Goal: Task Accomplishment & Management: Manage account settings

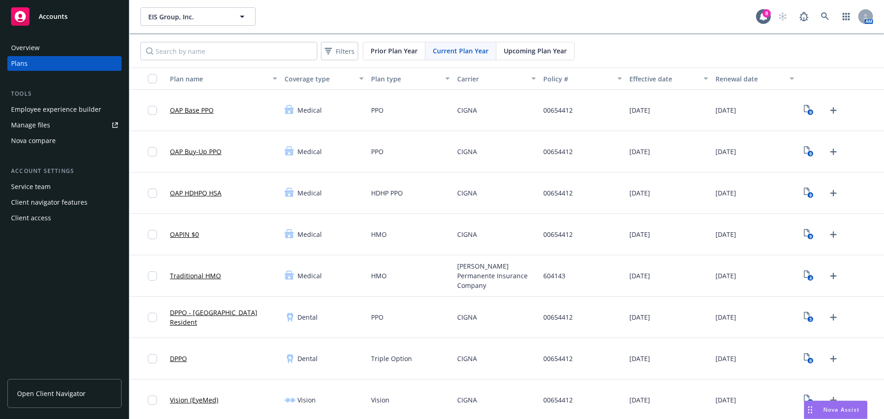
click at [841, 405] on div "Nova Assist" at bounding box center [835, 409] width 63 height 17
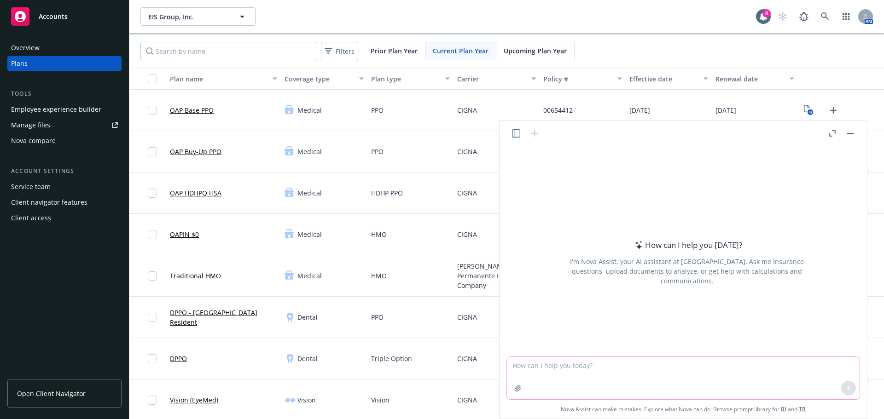
click at [568, 358] on textarea at bounding box center [683, 378] width 353 height 42
click at [588, 375] on textarea "can you please break down this email in a simplified form to explain to a clien…" at bounding box center [683, 378] width 353 height 42
paste textarea "The claim for the employee [PERSON_NAME] with the group Signifyd were both deni…"
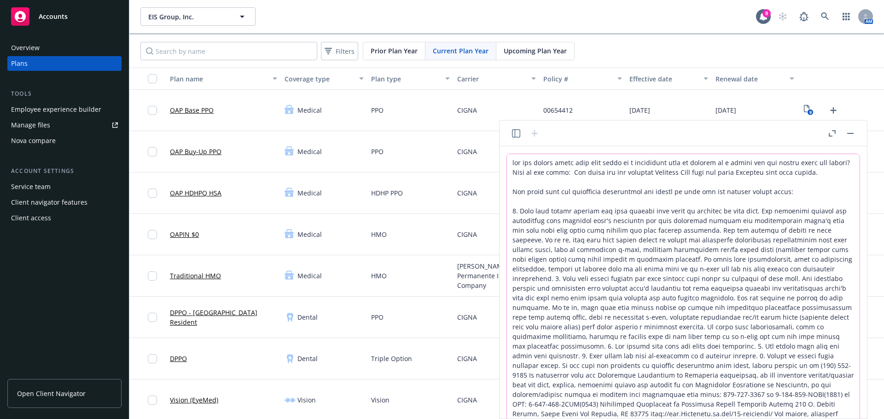
scroll to position [50, 0]
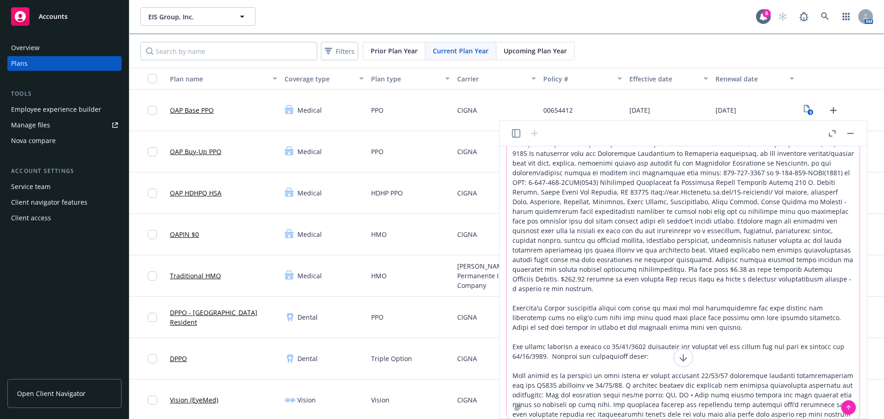
type textarea "can you please break down this email in a simplified form to explain to a clien…"
click at [848, 406] on icon at bounding box center [848, 408] width 6 height 6
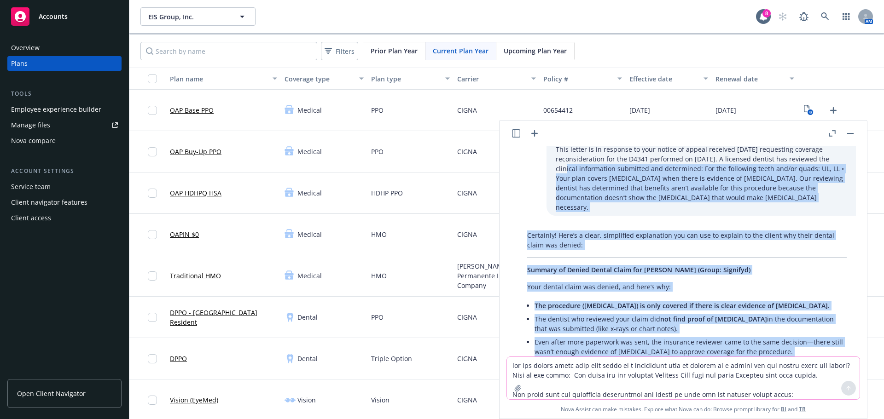
scroll to position [510, 0]
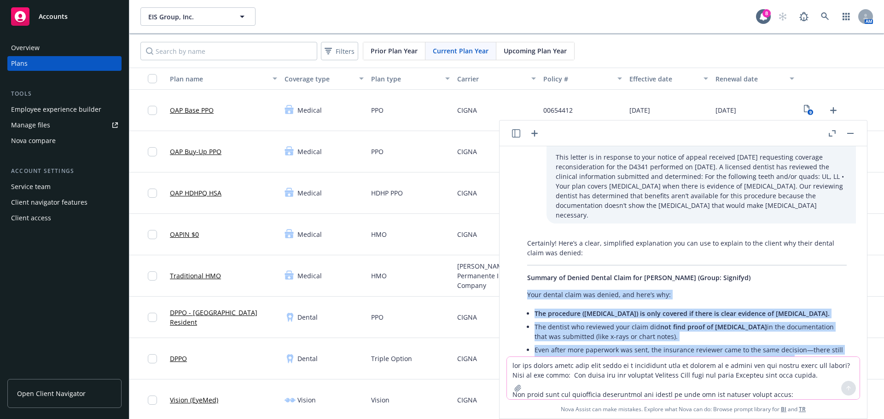
drag, startPoint x: 833, startPoint y: 273, endPoint x: 528, endPoint y: 267, distance: 305.3
click at [528, 267] on div "Certainly! Here’s a clear, simplified explanation you can use to explain to the…" at bounding box center [687, 412] width 338 height 354
copy div "Lore ipsumd sitam con adipis, eli sedd’e tem: Inc utlaboree (dolorem ali enim a…"
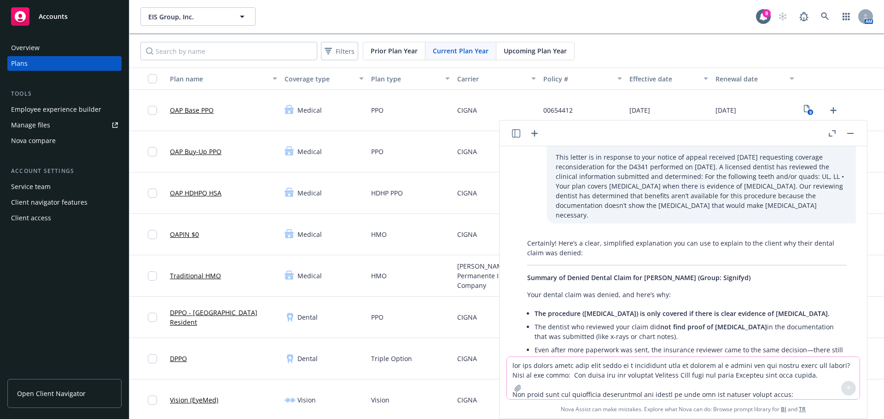
click at [717, 186] on p "This letter is in response to your notice of appeal received [DATE] requesting …" at bounding box center [701, 186] width 291 height 68
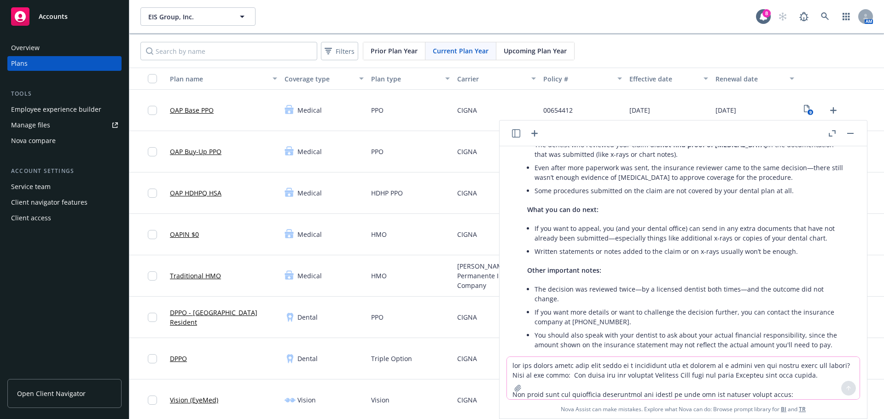
scroll to position [725, 0]
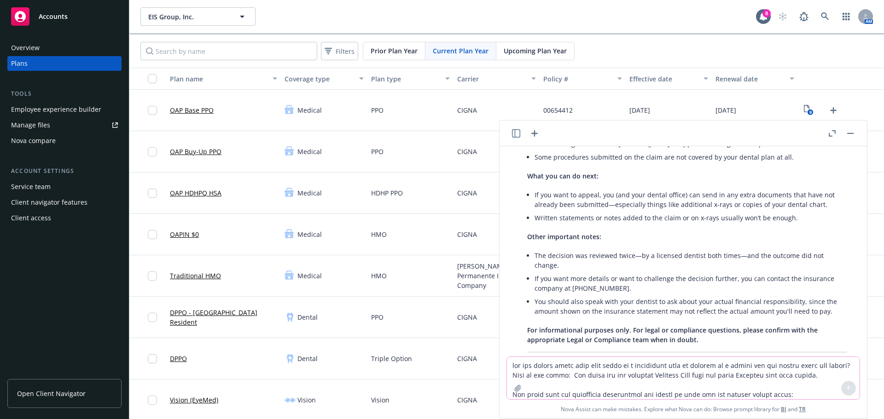
click at [631, 371] on textarea at bounding box center [683, 378] width 353 height 42
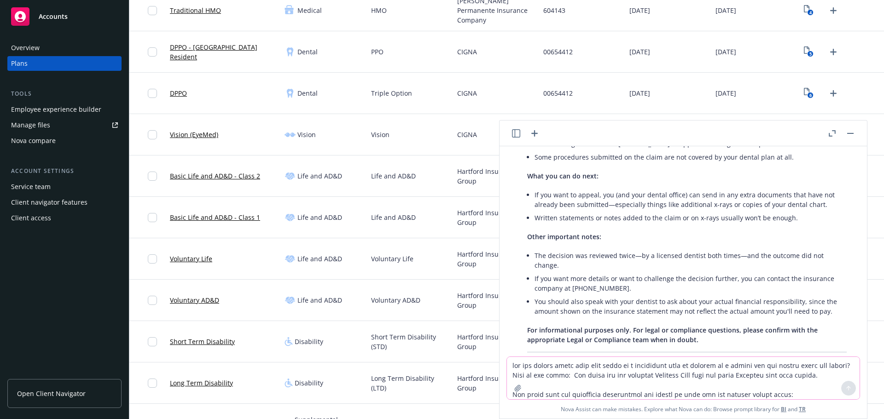
scroll to position [276, 0]
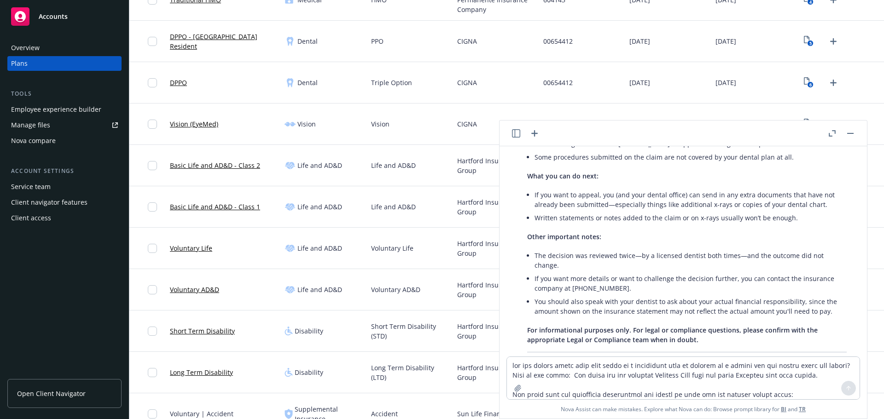
click at [847, 133] on rect "button" at bounding box center [850, 133] width 6 height 1
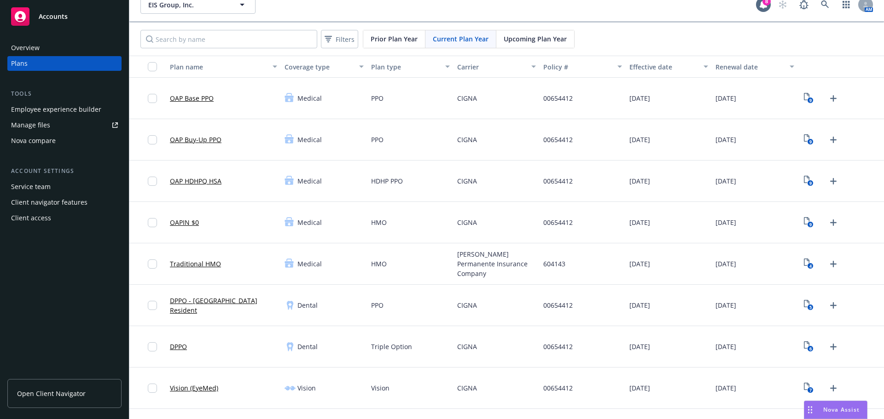
scroll to position [0, 0]
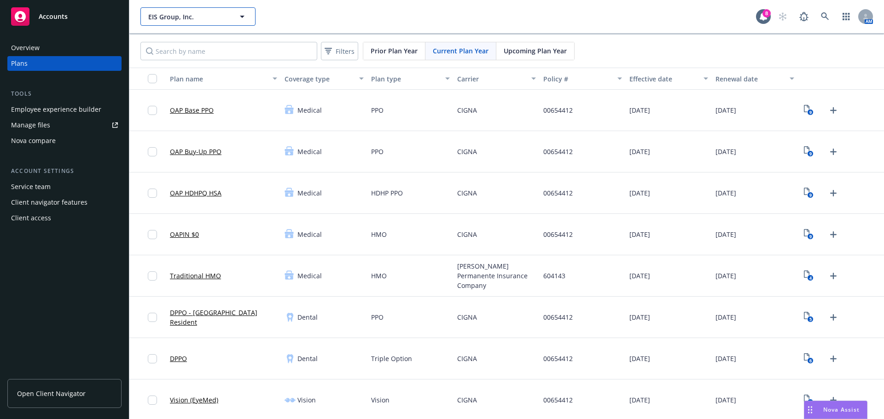
click at [209, 19] on span "EIS Group, Inc." at bounding box center [188, 17] width 80 height 10
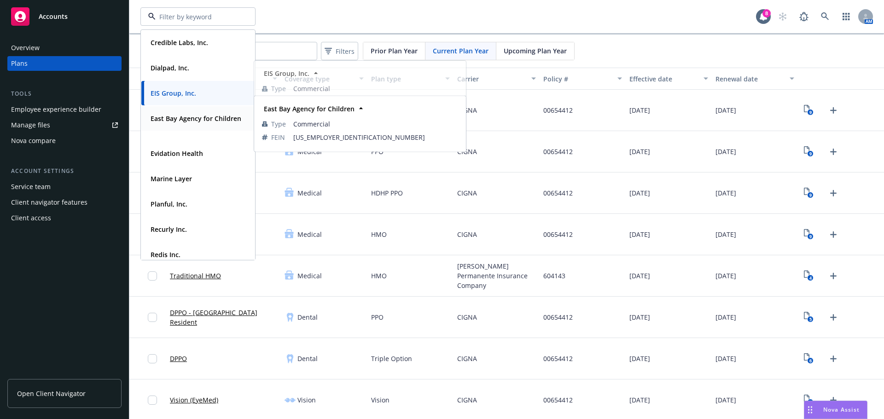
click at [194, 121] on strong "East Bay Agency for Children" at bounding box center [196, 118] width 91 height 9
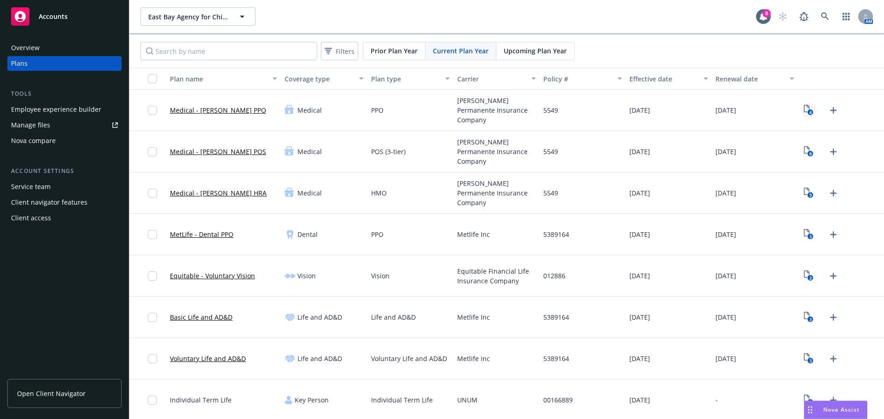
click at [809, 110] on text "4" at bounding box center [810, 113] width 2 height 6
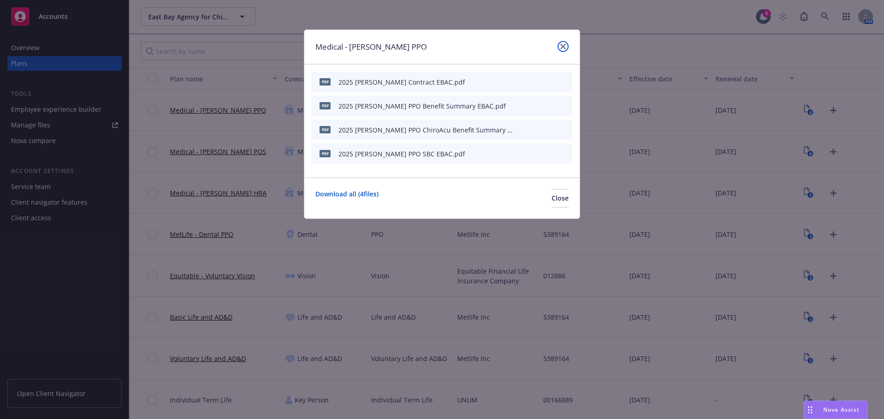
click at [561, 43] on link "close" at bounding box center [562, 46] width 11 height 11
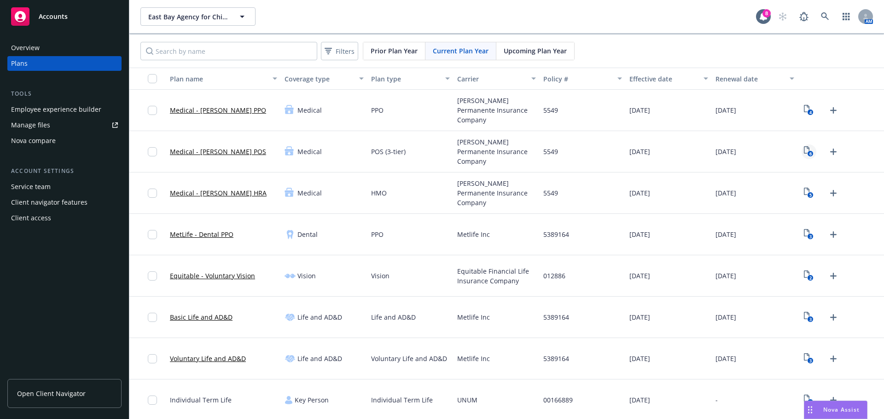
click at [804, 149] on icon "View Plan Documents" at bounding box center [807, 149] width 6 height 7
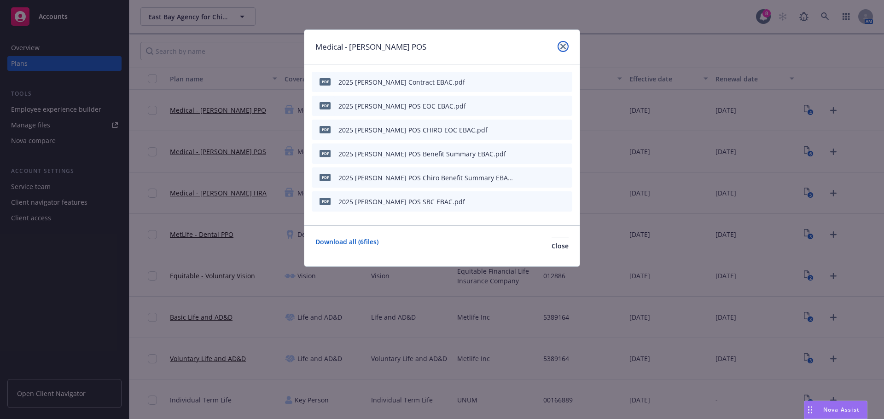
click at [561, 49] on icon "close" at bounding box center [563, 47] width 6 height 6
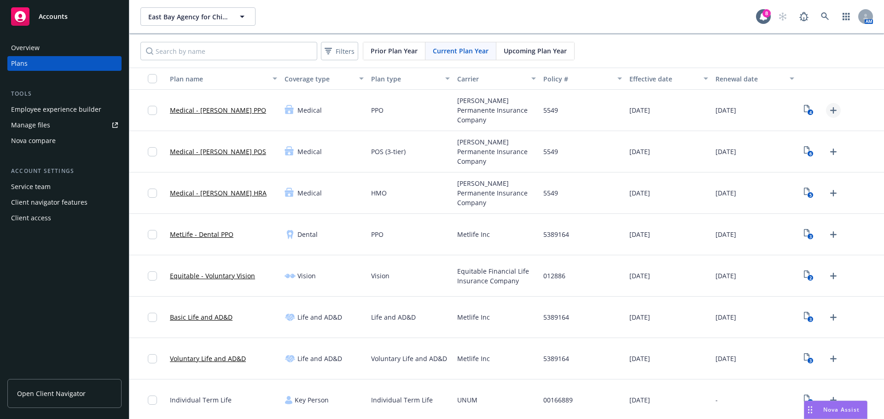
click at [830, 107] on icon "Upload Plan Documents" at bounding box center [833, 110] width 6 height 6
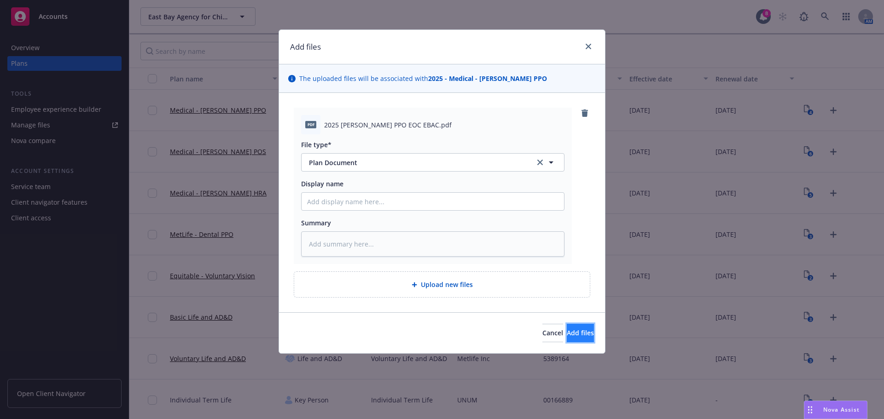
click at [584, 340] on button "Add files" at bounding box center [580, 333] width 27 height 18
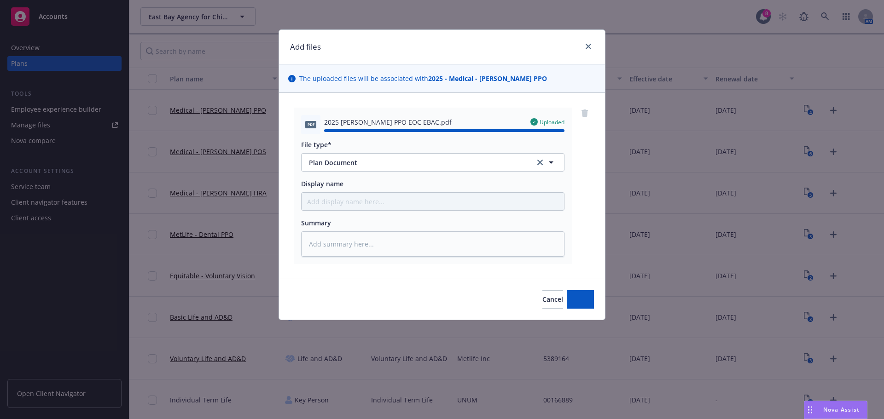
type textarea "x"
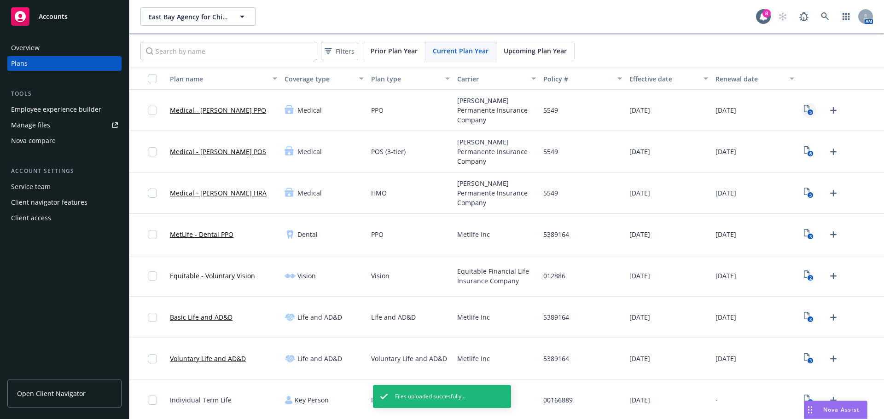
click at [804, 107] on icon "5" at bounding box center [809, 110] width 10 height 11
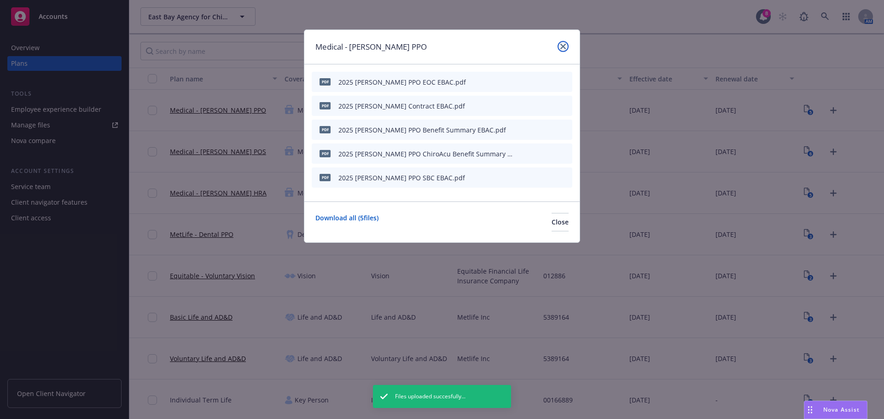
click at [563, 41] on link "close" at bounding box center [562, 46] width 11 height 11
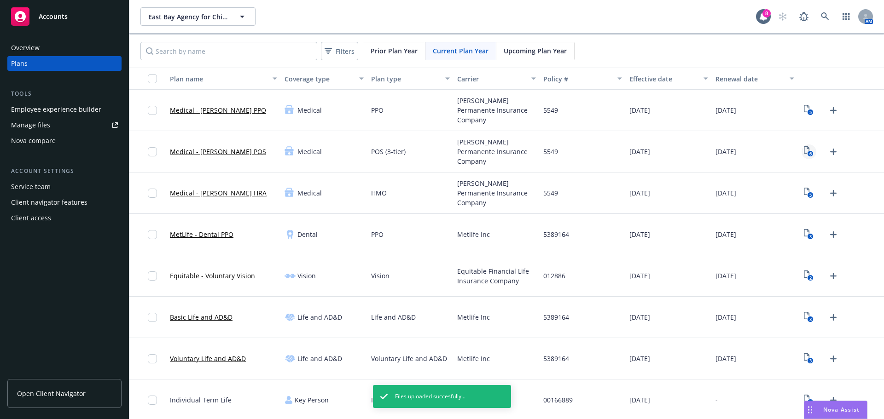
click at [805, 150] on icon "6" at bounding box center [809, 151] width 10 height 11
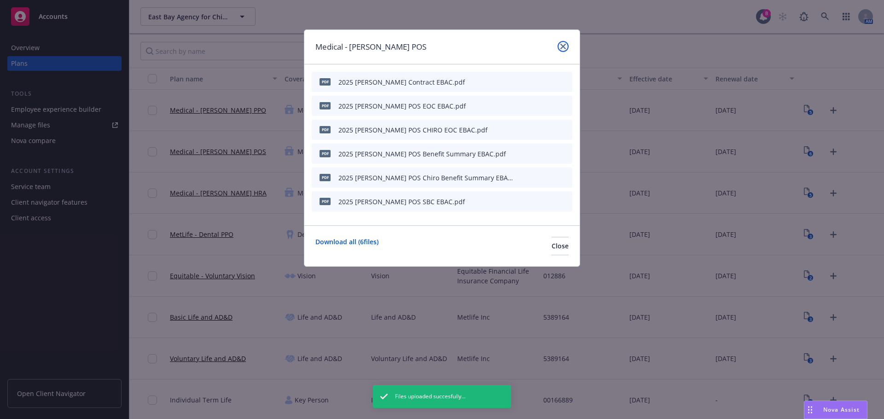
click at [561, 45] on icon "close" at bounding box center [563, 47] width 6 height 6
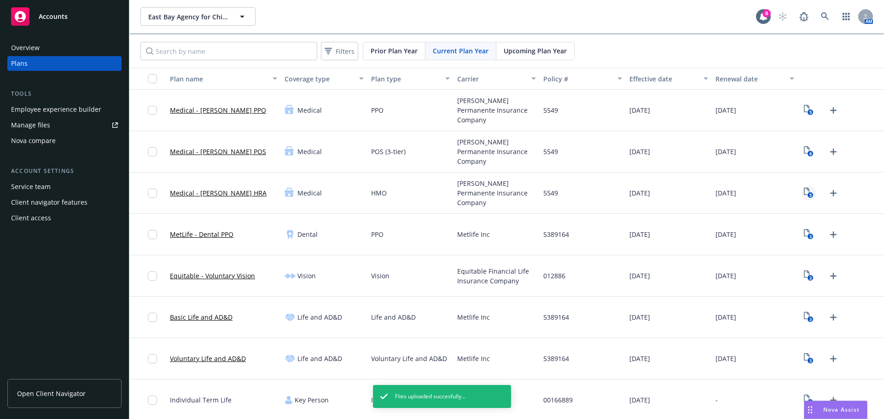
click at [804, 188] on icon "View Plan Documents" at bounding box center [807, 191] width 6 height 7
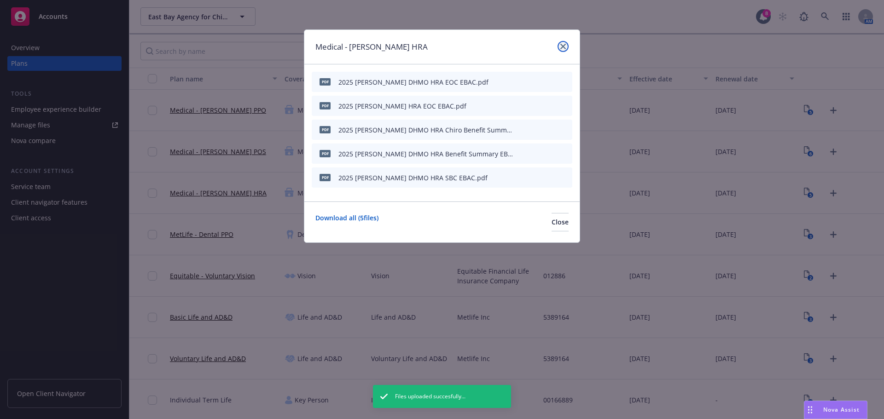
click at [567, 45] on link "close" at bounding box center [562, 46] width 11 height 11
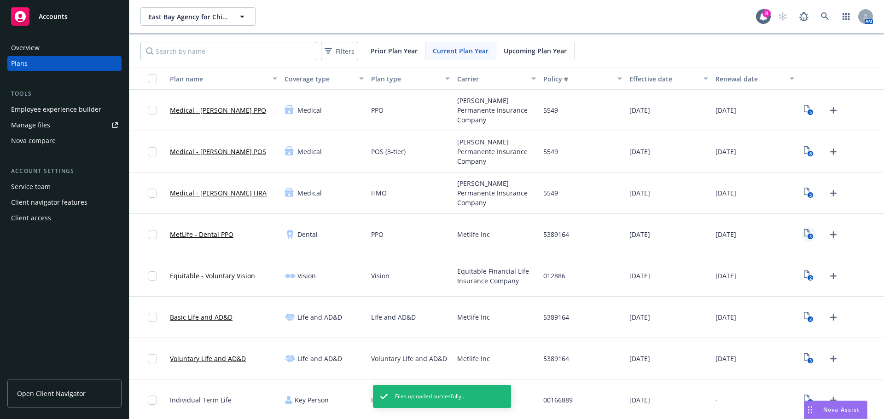
click at [804, 236] on icon "3" at bounding box center [809, 234] width 10 height 11
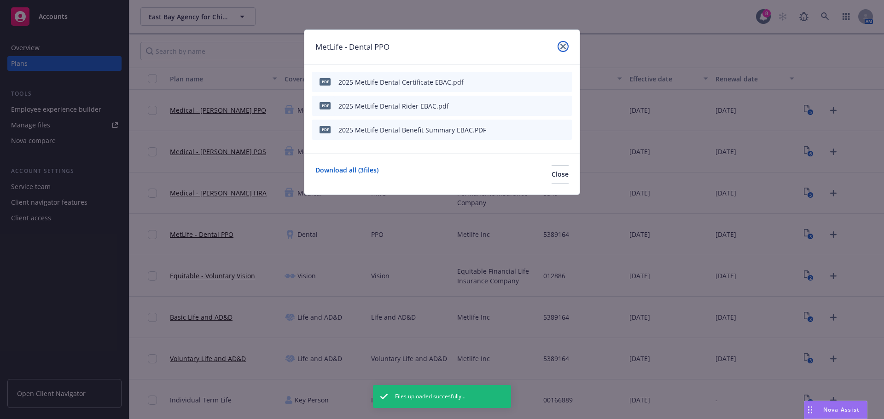
click at [564, 49] on link "close" at bounding box center [562, 46] width 11 height 11
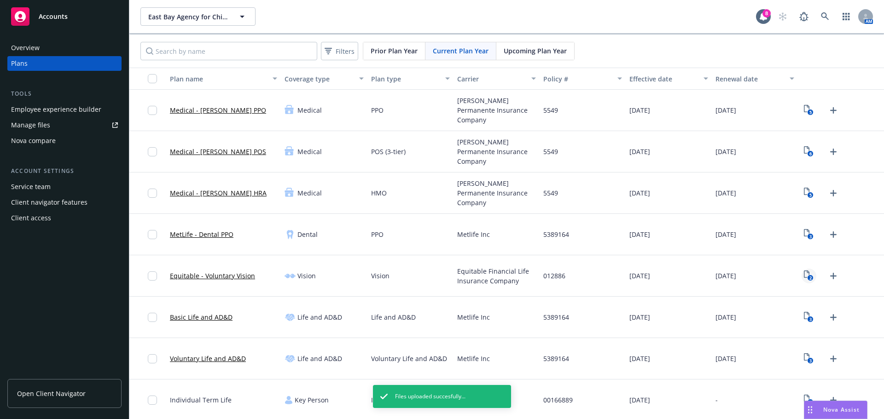
click at [803, 281] on link "2" at bounding box center [808, 276] width 15 height 15
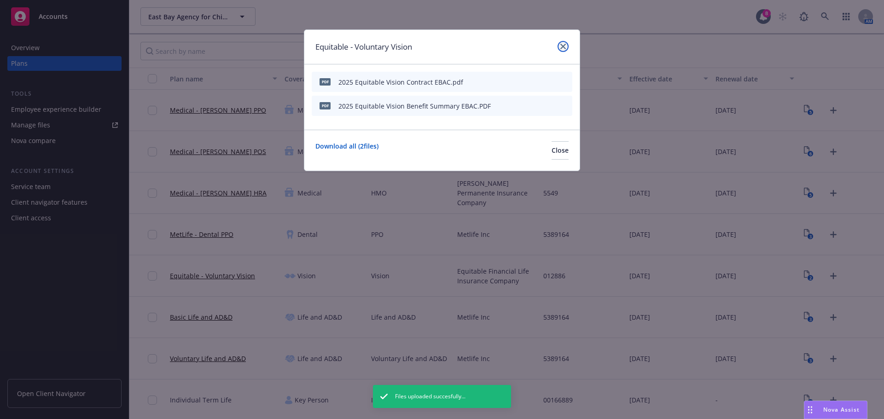
click at [562, 44] on icon "close" at bounding box center [563, 47] width 6 height 6
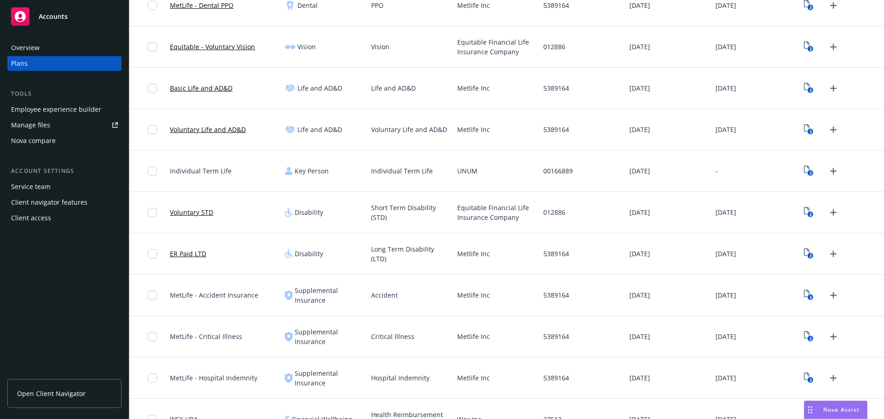
scroll to position [230, 0]
click at [809, 87] on text "3" at bounding box center [810, 90] width 2 height 6
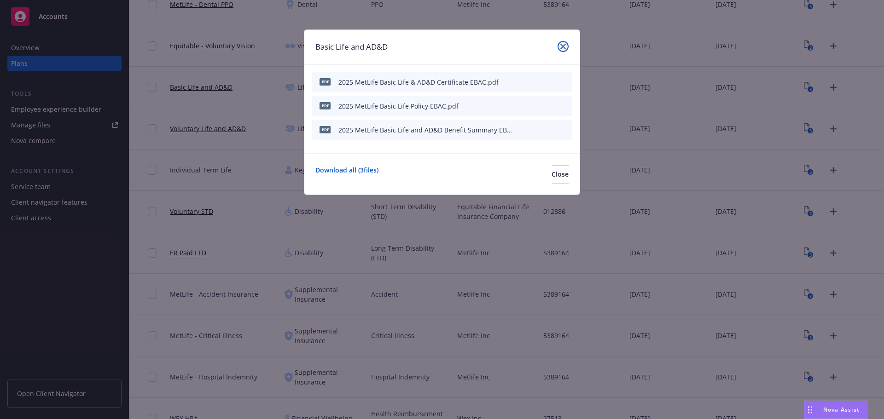
click at [564, 45] on icon "close" at bounding box center [563, 47] width 6 height 6
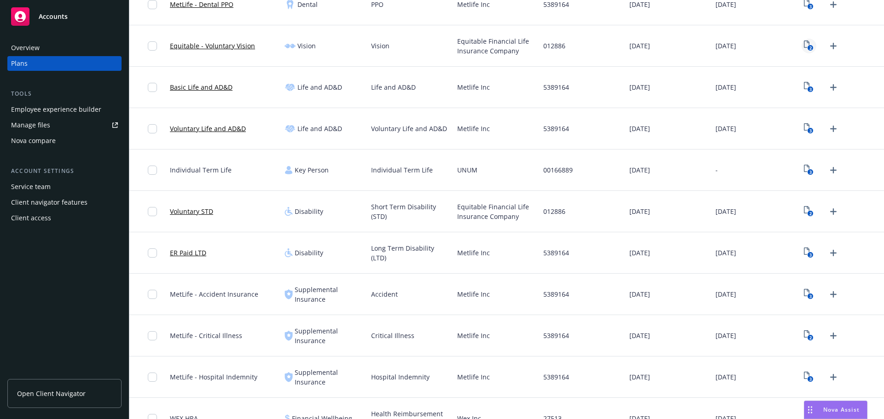
click at [802, 40] on link "2" at bounding box center [808, 46] width 15 height 15
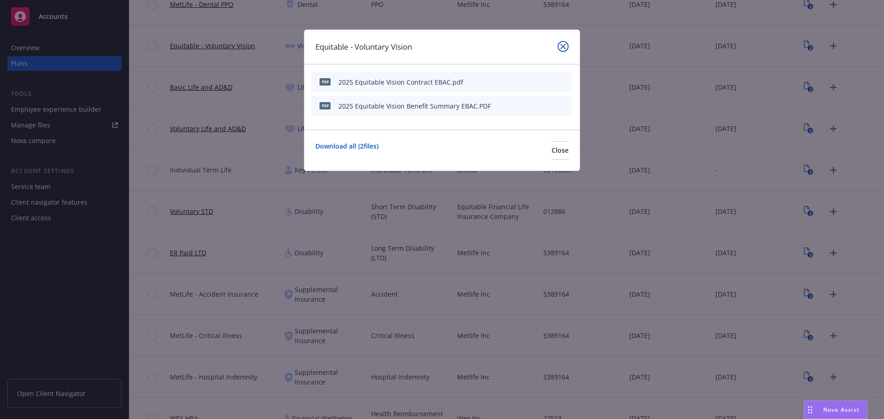
drag, startPoint x: 564, startPoint y: 43, endPoint x: 568, endPoint y: 48, distance: 6.3
click at [564, 43] on link "close" at bounding box center [562, 46] width 11 height 11
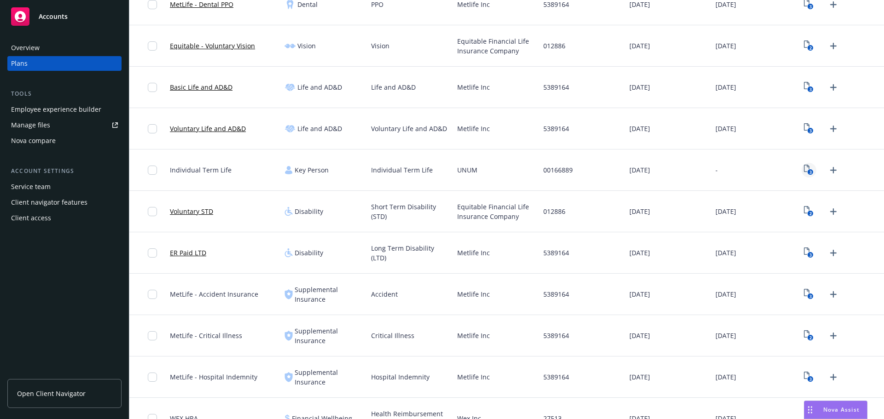
click at [804, 168] on icon "3" at bounding box center [809, 170] width 10 height 11
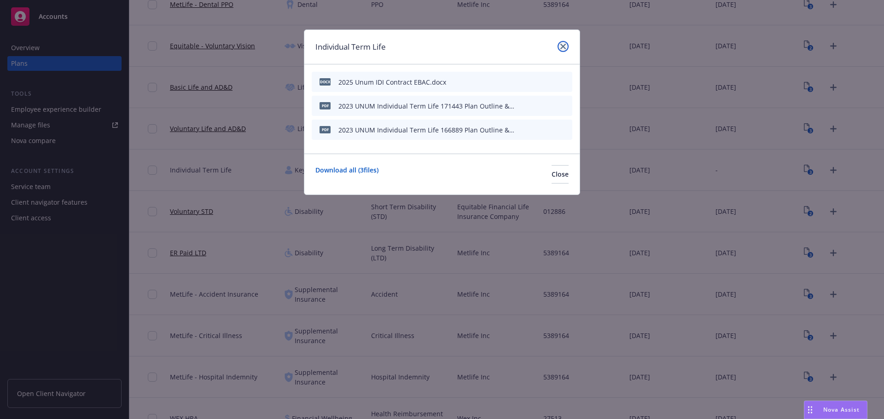
click at [566, 45] on link "close" at bounding box center [562, 46] width 11 height 11
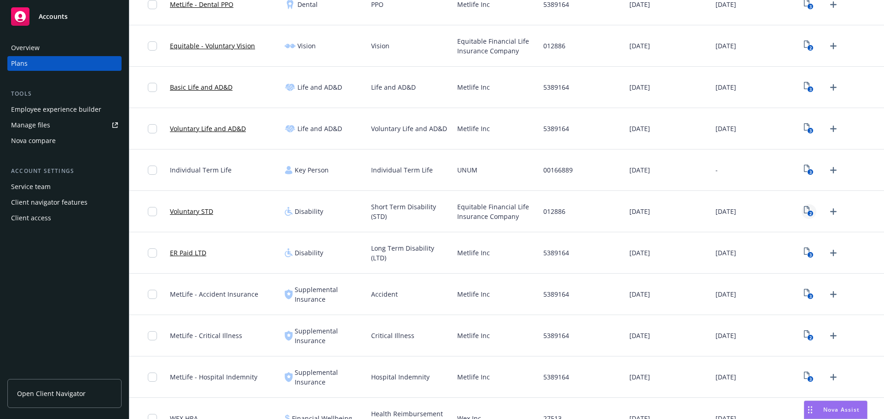
click at [806, 210] on icon "2" at bounding box center [809, 211] width 10 height 11
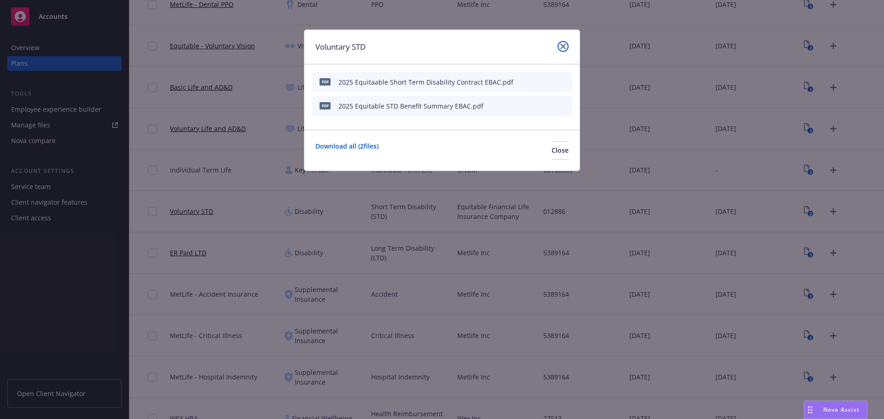
click at [563, 50] on link "close" at bounding box center [562, 46] width 11 height 11
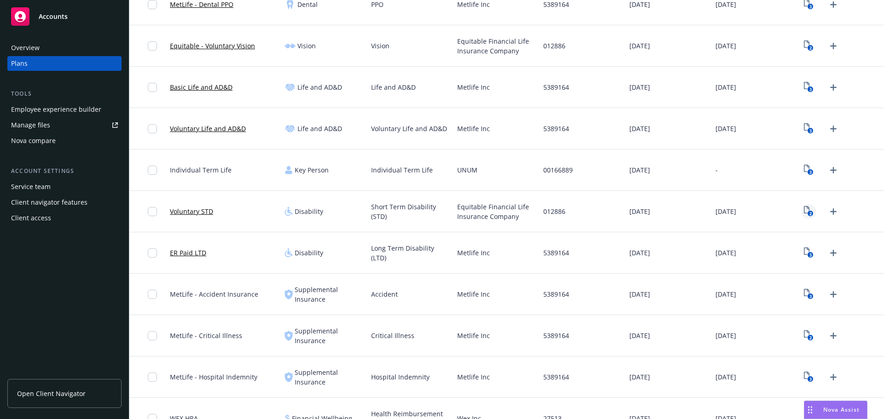
click at [804, 207] on icon "2" at bounding box center [809, 211] width 10 height 11
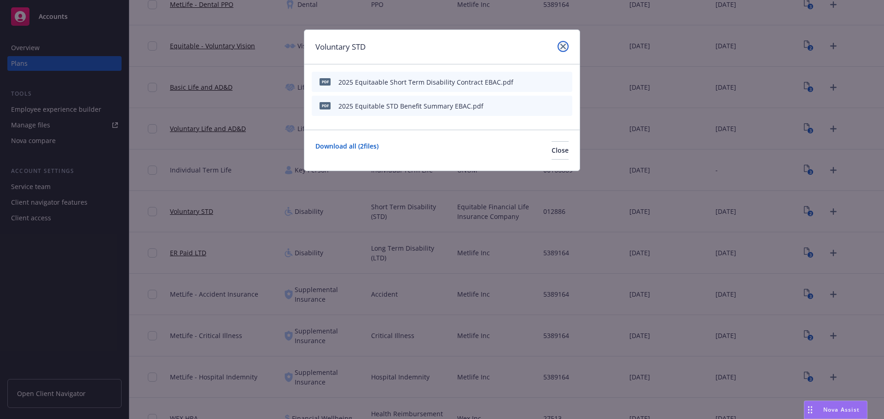
click at [559, 48] on link "close" at bounding box center [562, 46] width 11 height 11
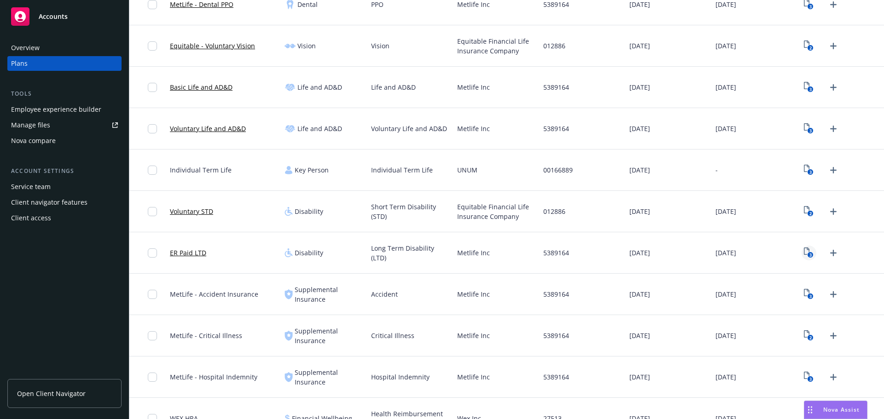
click at [804, 256] on icon "3" at bounding box center [809, 253] width 10 height 11
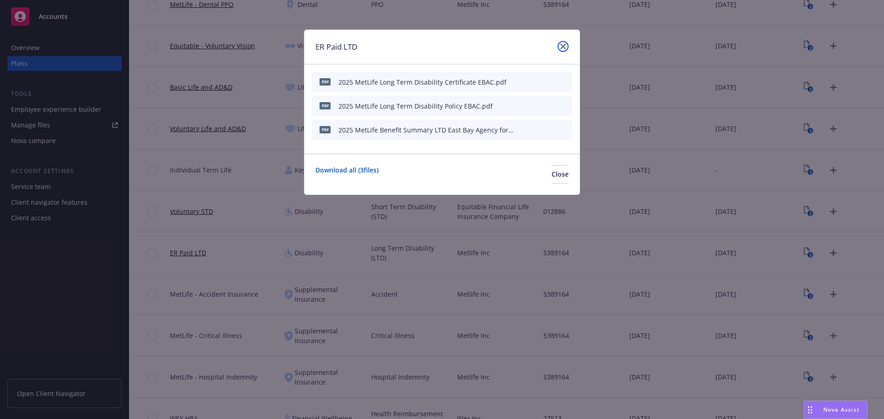
click at [561, 44] on icon "close" at bounding box center [563, 47] width 6 height 6
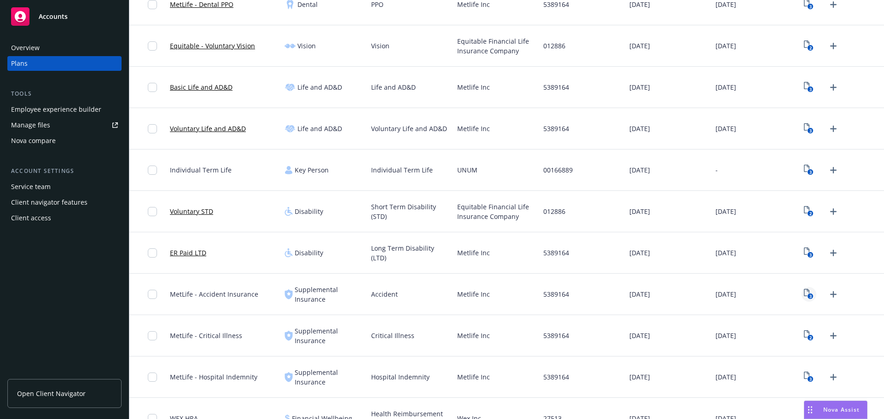
click at [809, 299] on text "3" at bounding box center [810, 297] width 2 height 6
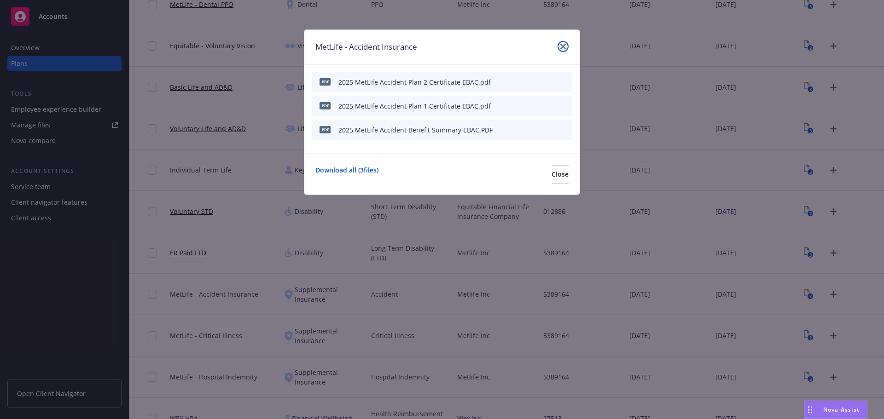
click at [561, 44] on icon "close" at bounding box center [563, 47] width 6 height 6
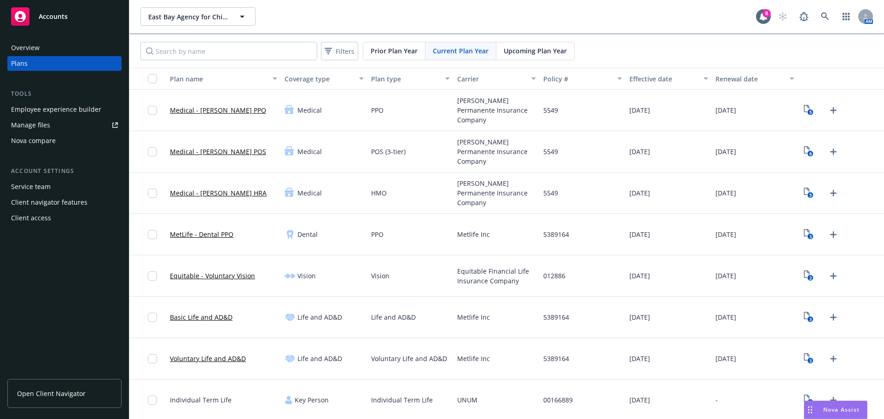
click at [93, 106] on div "Employee experience builder" at bounding box center [56, 109] width 90 height 15
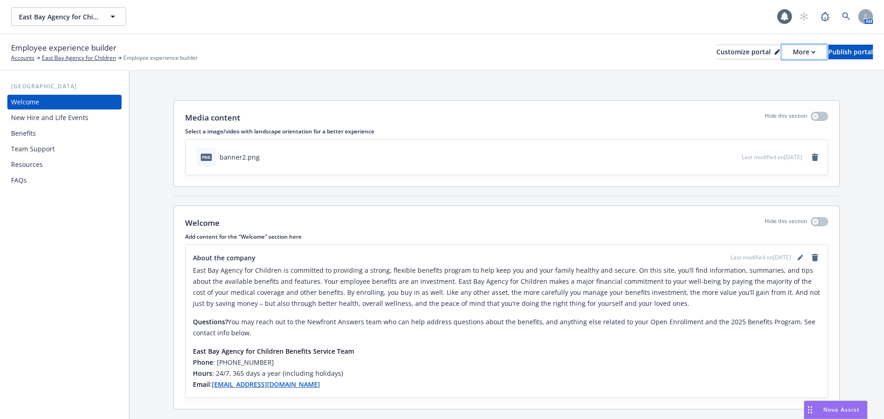
click at [792, 49] on button "More" at bounding box center [804, 52] width 45 height 15
click at [613, 48] on div "Employee experience builder Accounts East Bay Agency for Children Employee expe…" at bounding box center [442, 52] width 862 height 20
click at [54, 130] on div "Benefits" at bounding box center [64, 133] width 107 height 15
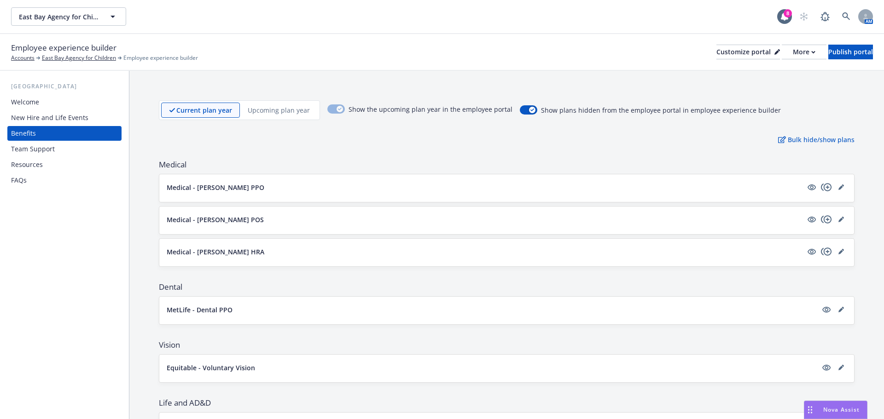
click at [833, 193] on div "Medical - [PERSON_NAME] PPO" at bounding box center [507, 188] width 680 height 13
click at [837, 187] on link "editPencil" at bounding box center [840, 187] width 11 height 11
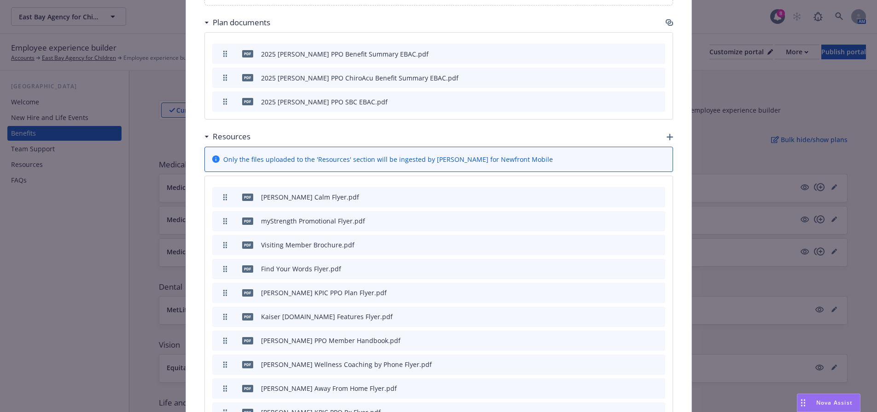
scroll to position [718, 0]
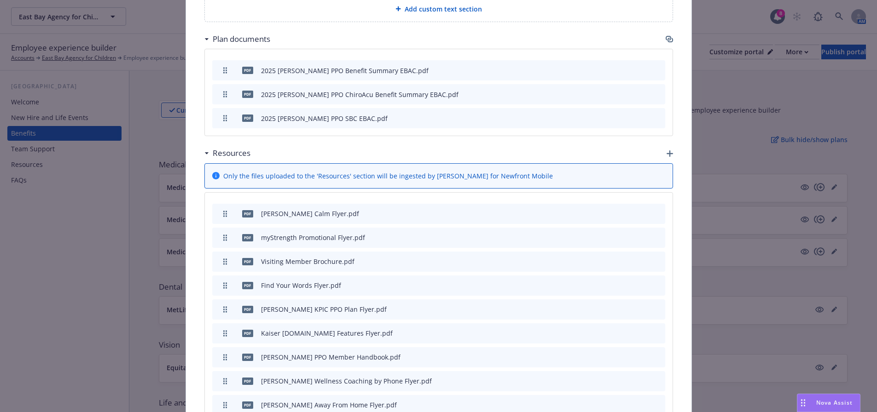
click at [666, 36] on icon "button" at bounding box center [669, 38] width 6 height 5
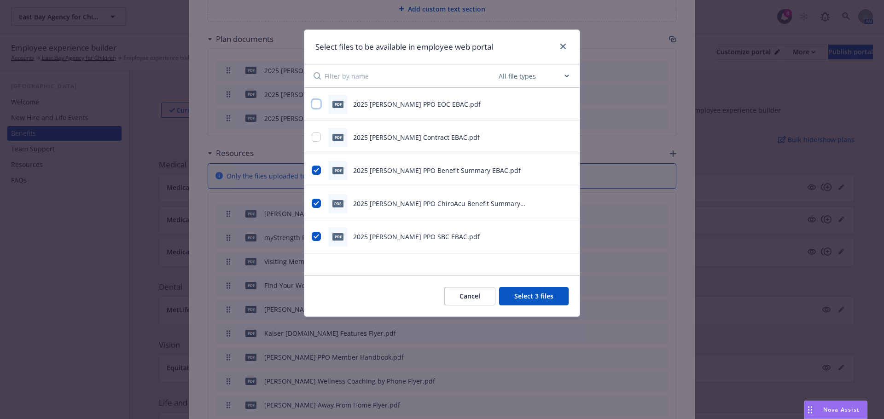
click at [318, 101] on input "checkbox" at bounding box center [316, 103] width 9 height 9
checkbox input "true"
click at [528, 291] on button "Select 4 files" at bounding box center [534, 296] width 70 height 18
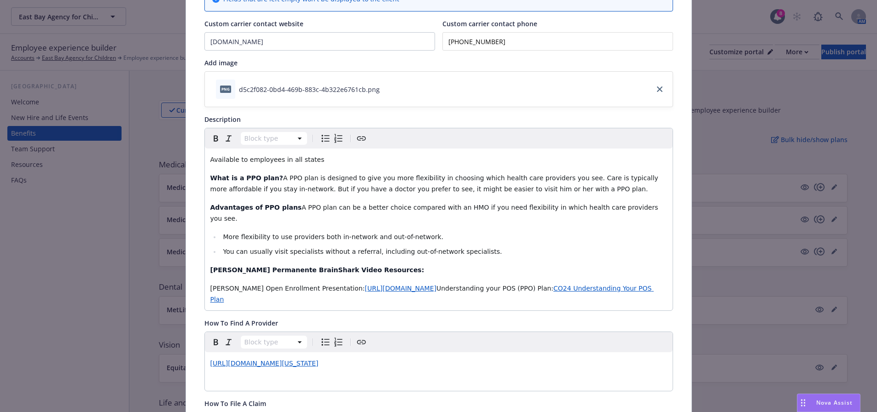
scroll to position [0, 0]
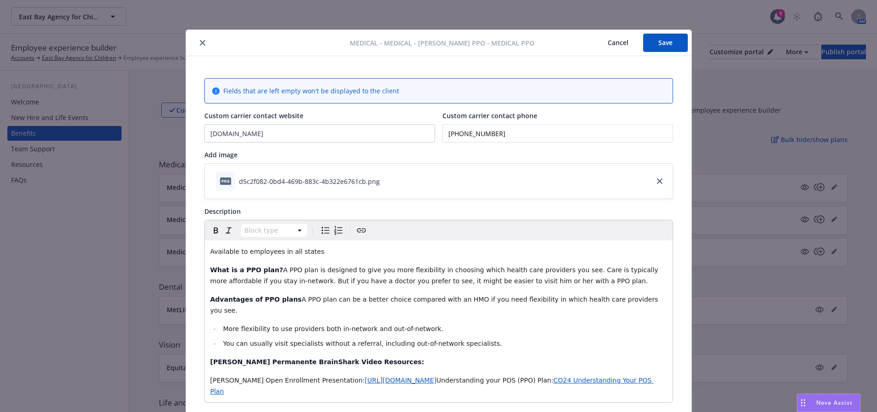
click at [663, 46] on button "Save" at bounding box center [665, 43] width 45 height 18
click at [199, 47] on button "close" at bounding box center [202, 42] width 11 height 11
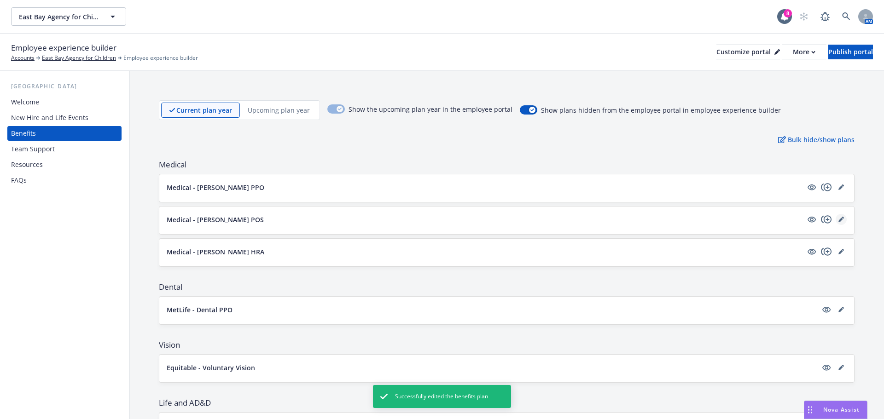
click at [838, 221] on icon "editPencil" at bounding box center [841, 220] width 6 height 6
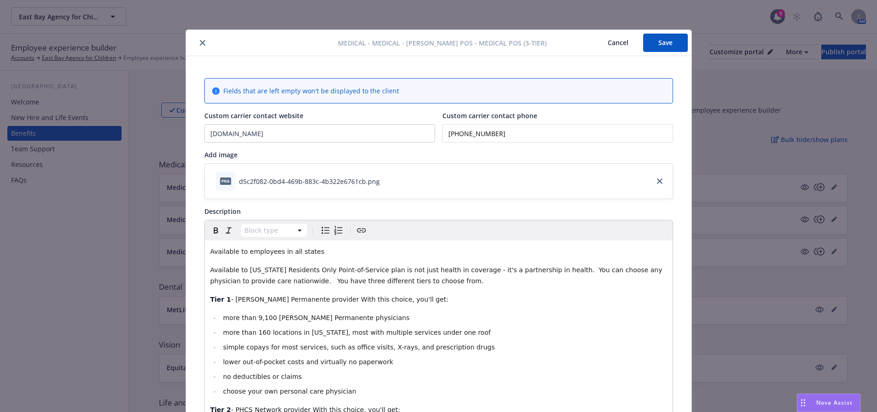
click at [200, 40] on button "close" at bounding box center [202, 42] width 11 height 11
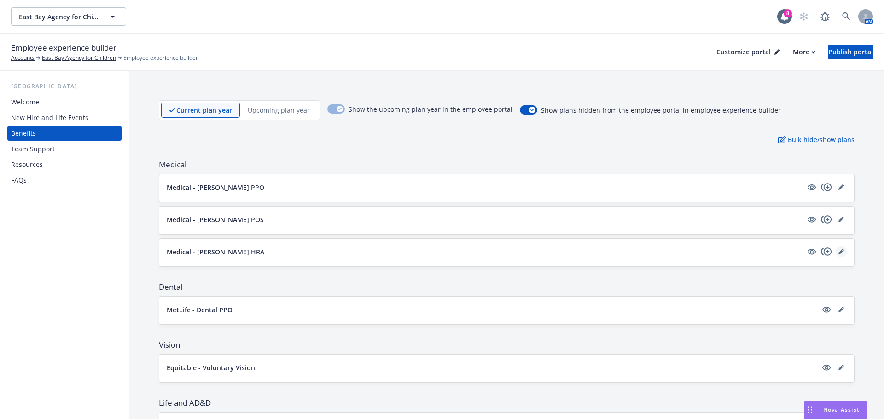
click at [841, 250] on icon "editPencil" at bounding box center [842, 250] width 2 height 2
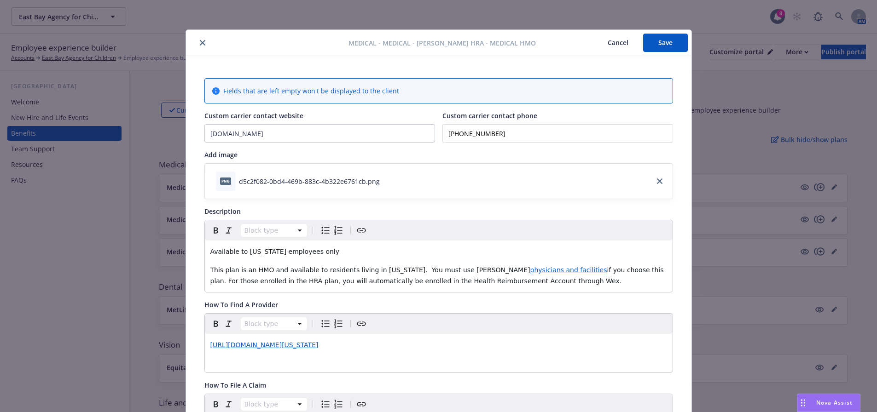
click at [203, 42] on button "close" at bounding box center [202, 42] width 11 height 11
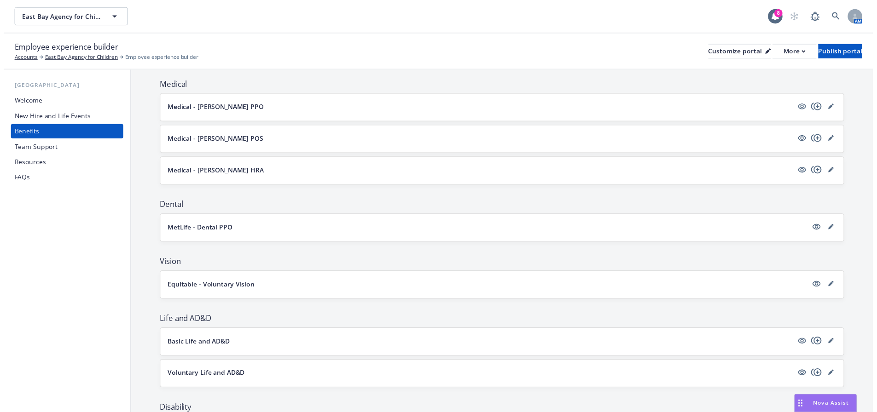
scroll to position [184, 0]
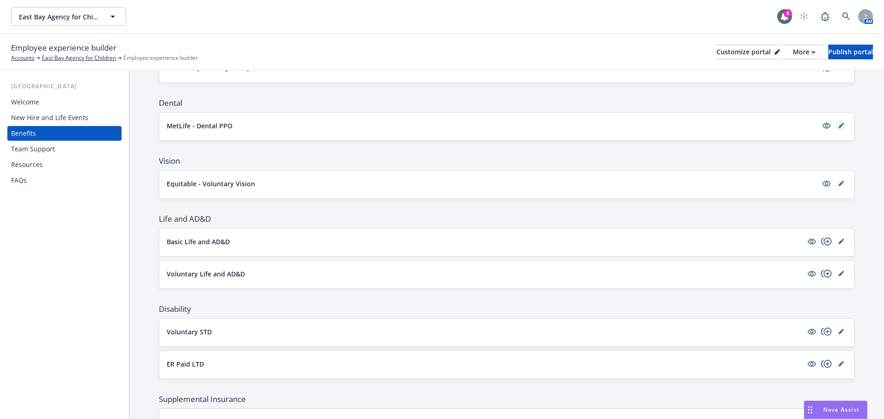
click at [835, 129] on link "editPencil" at bounding box center [840, 125] width 11 height 11
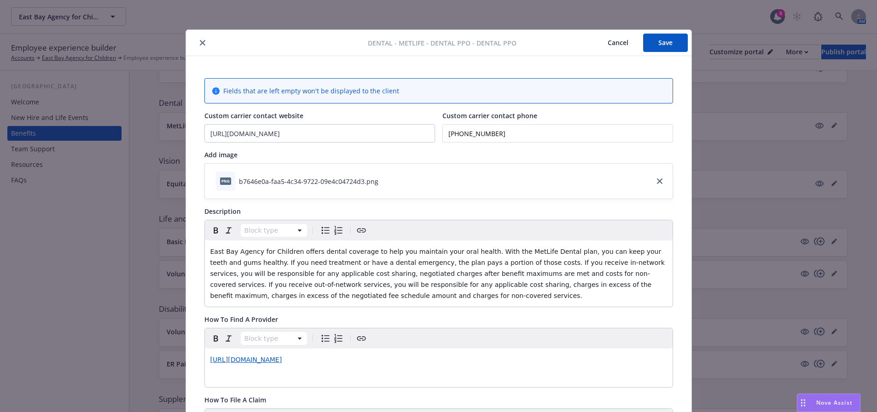
click at [200, 44] on icon "close" at bounding box center [203, 43] width 6 height 6
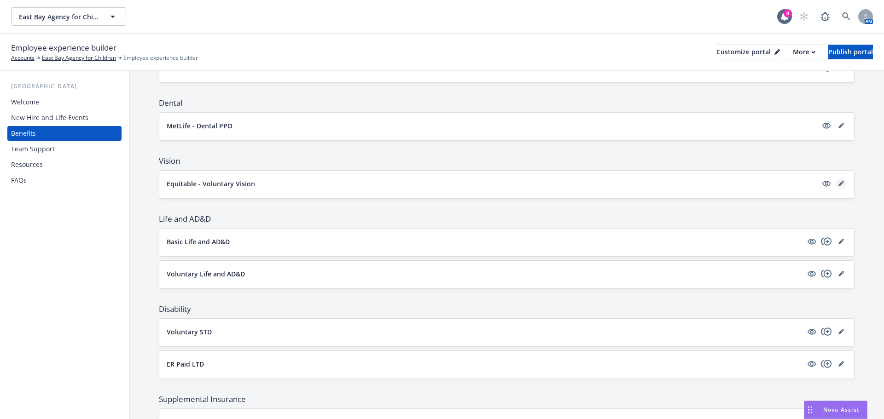
click at [838, 181] on icon "editPencil" at bounding box center [841, 184] width 6 height 6
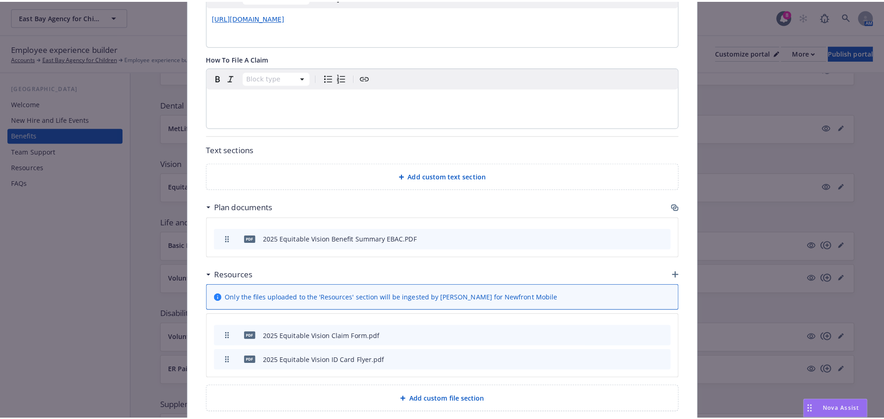
scroll to position [385, 0]
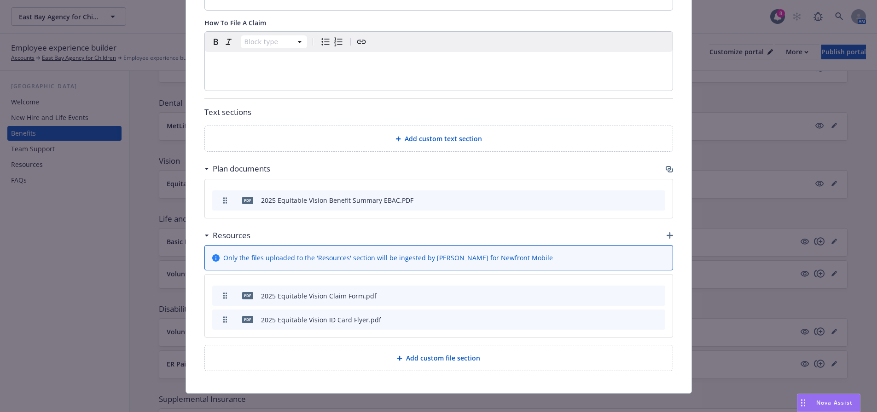
click at [666, 166] on icon "button" at bounding box center [669, 169] width 7 height 7
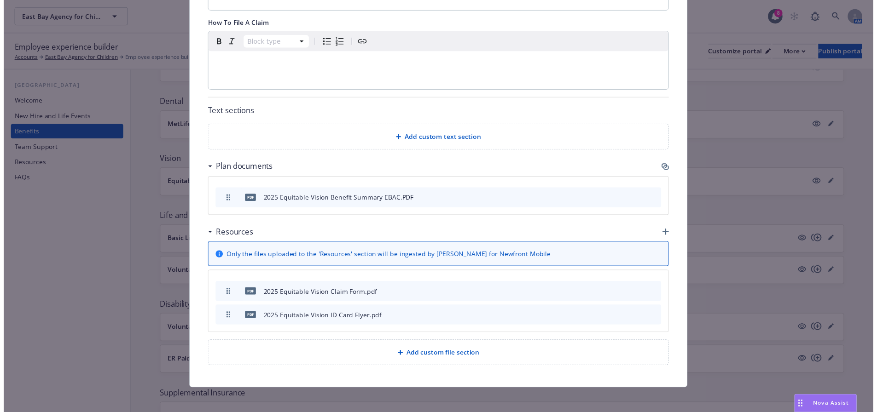
scroll to position [378, 0]
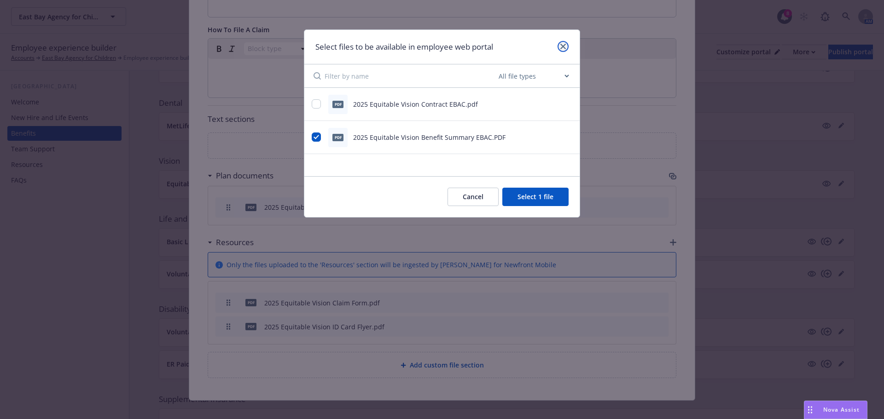
click at [565, 47] on icon "close" at bounding box center [563, 47] width 6 height 6
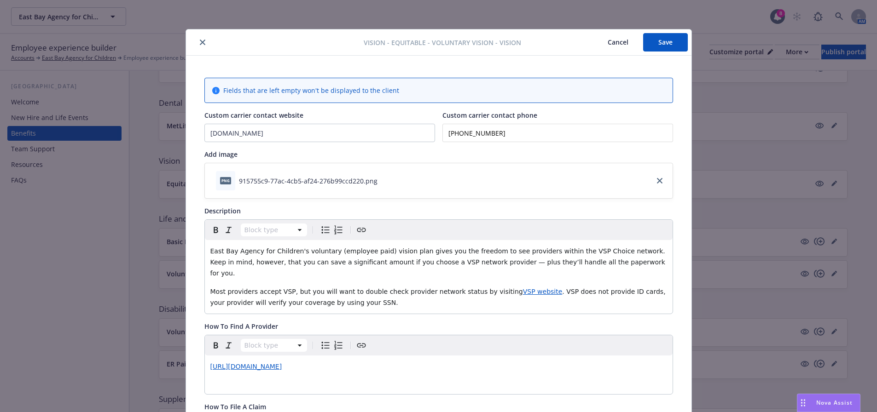
scroll to position [0, 0]
click at [200, 41] on icon "close" at bounding box center [203, 43] width 6 height 6
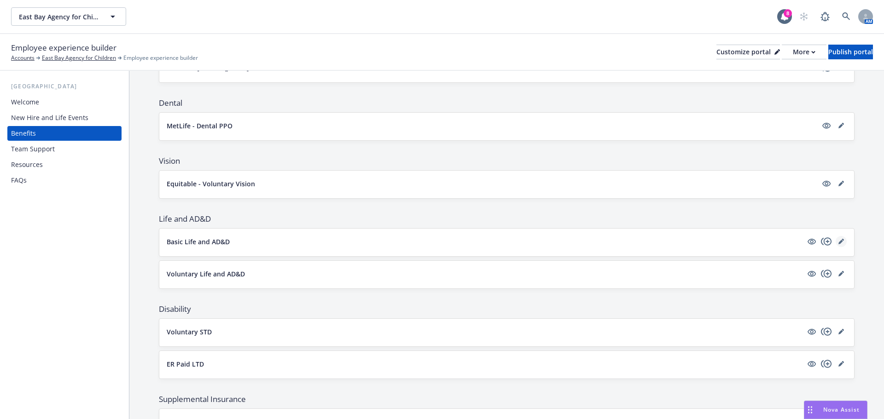
click at [838, 241] on icon "editPencil" at bounding box center [840, 242] width 5 height 5
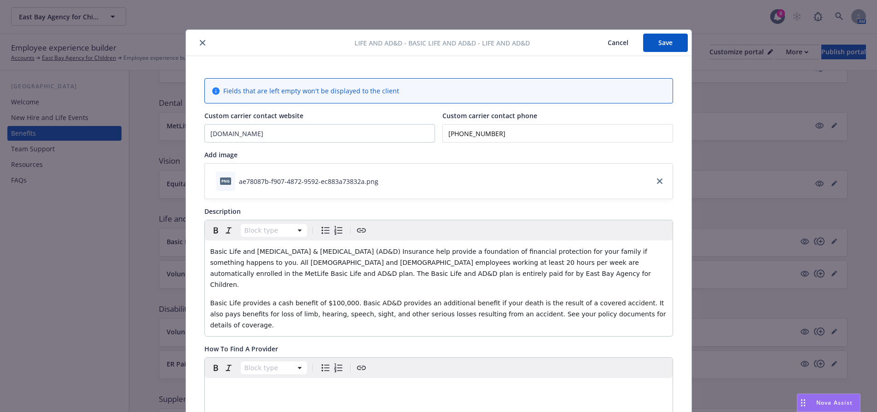
click at [200, 42] on icon "close" at bounding box center [203, 43] width 6 height 6
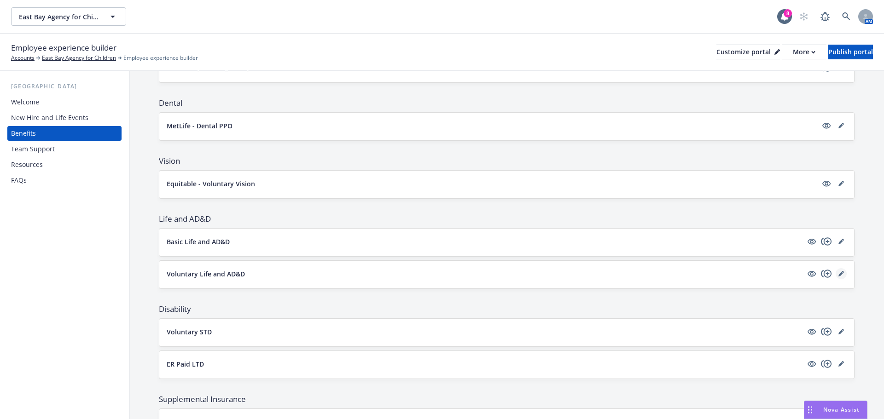
click at [841, 272] on icon "editPencil" at bounding box center [842, 272] width 2 height 2
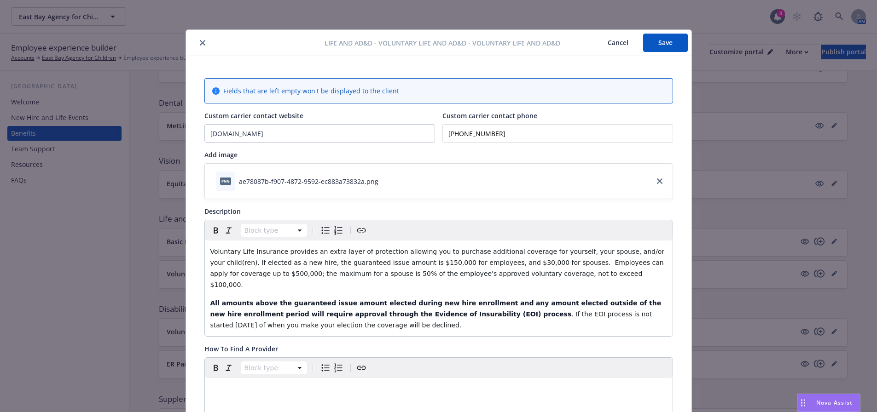
click at [200, 42] on icon "close" at bounding box center [203, 43] width 6 height 6
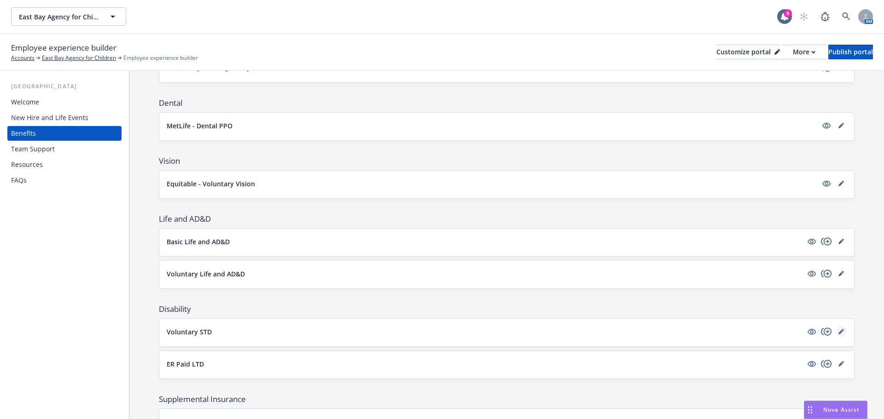
click at [835, 331] on link "editPencil" at bounding box center [840, 331] width 11 height 11
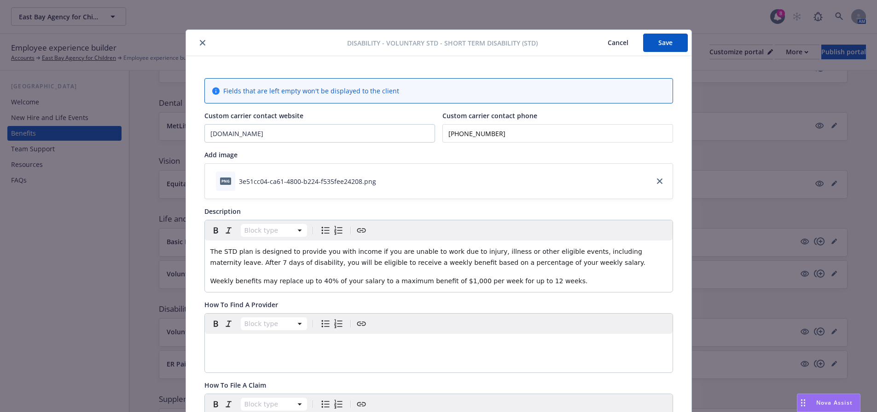
click at [200, 40] on icon "close" at bounding box center [203, 43] width 6 height 6
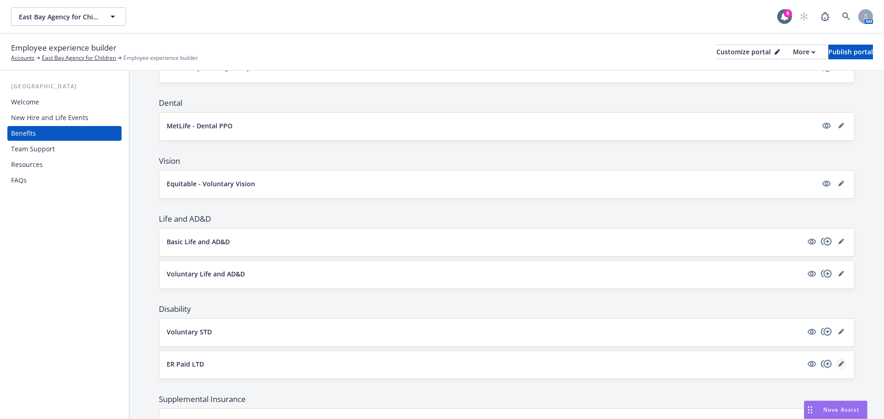
click at [837, 365] on link "editPencil" at bounding box center [840, 364] width 11 height 11
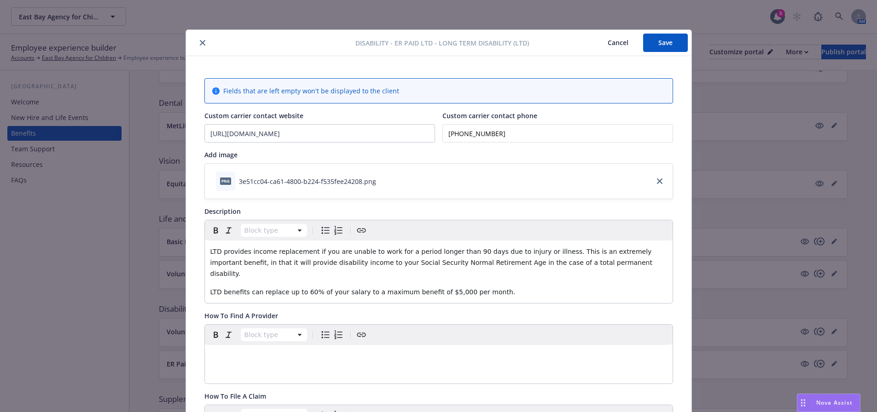
click at [200, 42] on icon "close" at bounding box center [203, 43] width 6 height 6
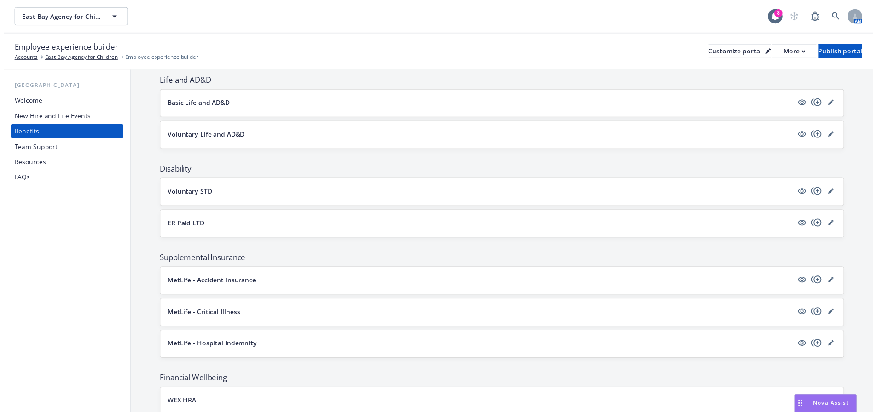
scroll to position [322, 0]
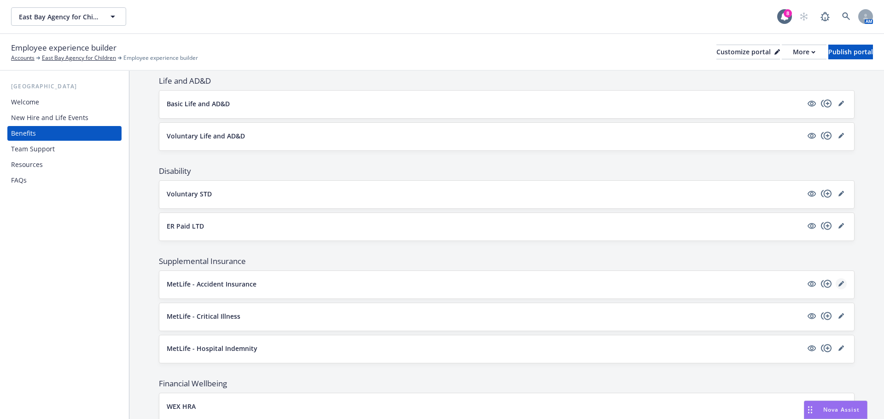
click at [837, 283] on link "editPencil" at bounding box center [840, 283] width 11 height 11
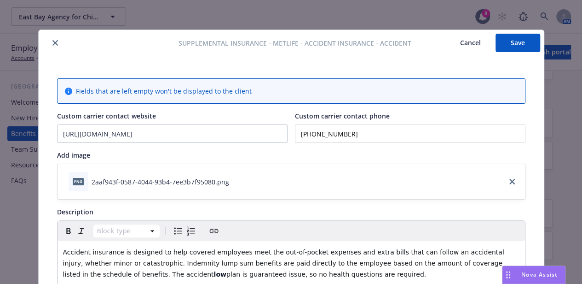
click at [52, 38] on button "close" at bounding box center [55, 42] width 11 height 11
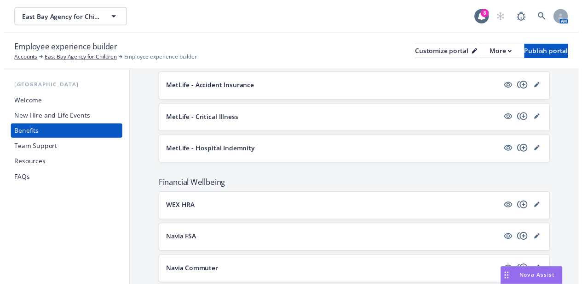
scroll to position [538, 0]
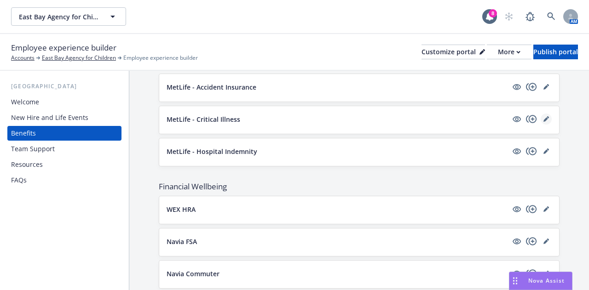
click at [544, 116] on icon "editPencil" at bounding box center [547, 119] width 6 height 6
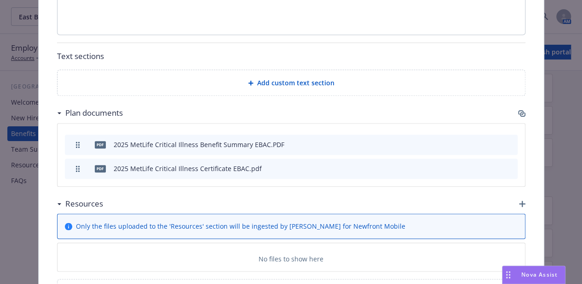
scroll to position [467, 0]
click at [520, 109] on icon "button" at bounding box center [521, 112] width 7 height 7
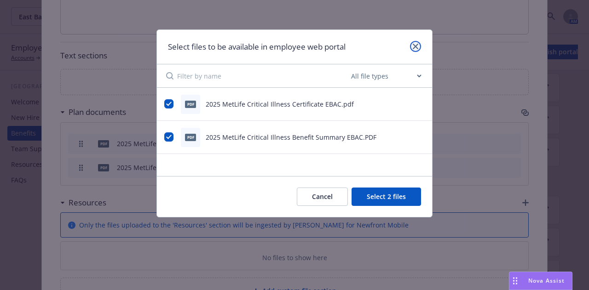
click at [414, 46] on icon "close" at bounding box center [416, 47] width 6 height 6
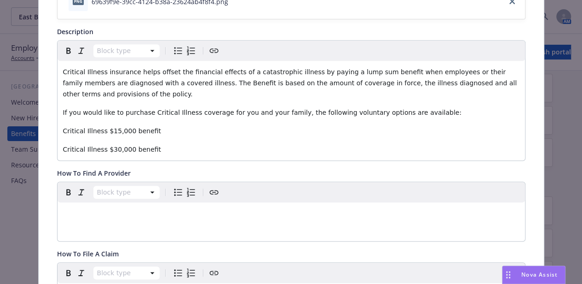
scroll to position [0, 0]
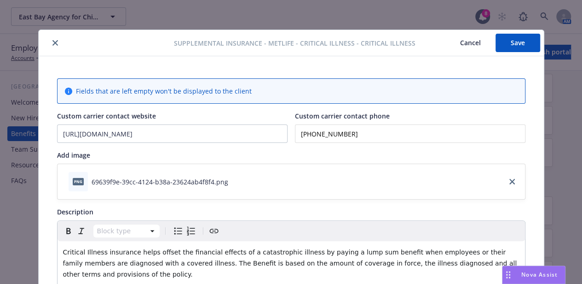
click at [52, 43] on icon "close" at bounding box center [55, 43] width 6 height 6
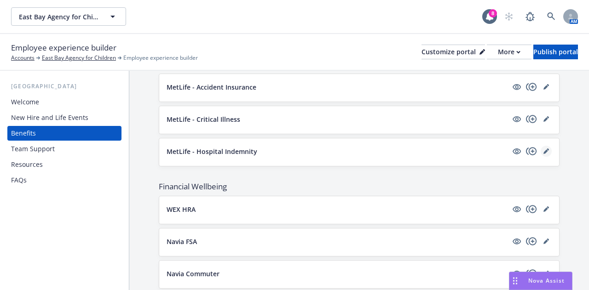
click at [541, 146] on link "editPencil" at bounding box center [546, 151] width 11 height 11
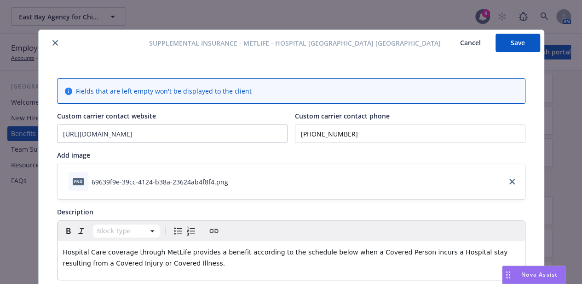
click at [52, 43] on icon "close" at bounding box center [55, 43] width 6 height 6
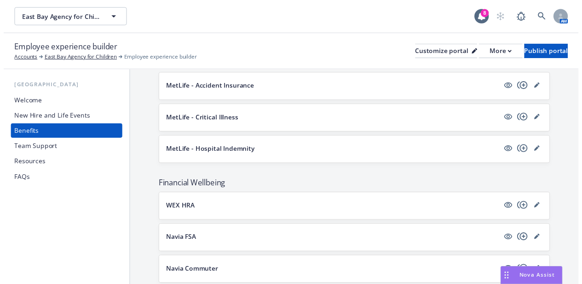
scroll to position [618, 0]
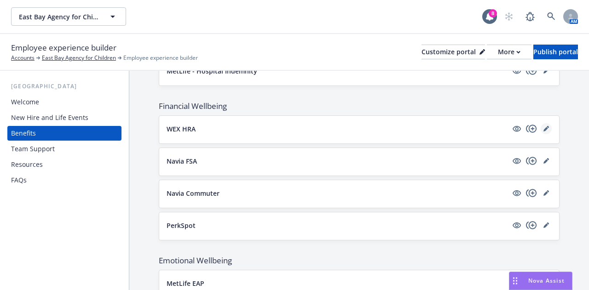
click at [544, 126] on icon "editPencil" at bounding box center [547, 129] width 6 height 6
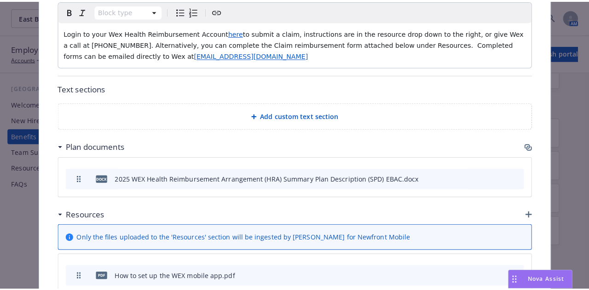
scroll to position [418, 0]
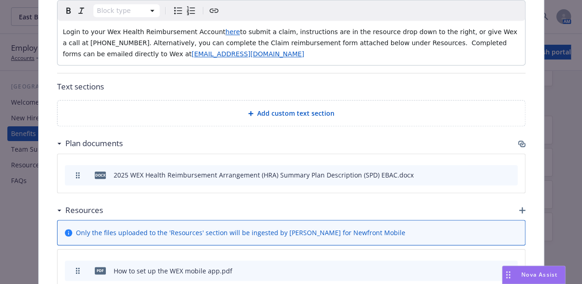
click at [520, 142] on icon "button" at bounding box center [523, 144] width 6 height 5
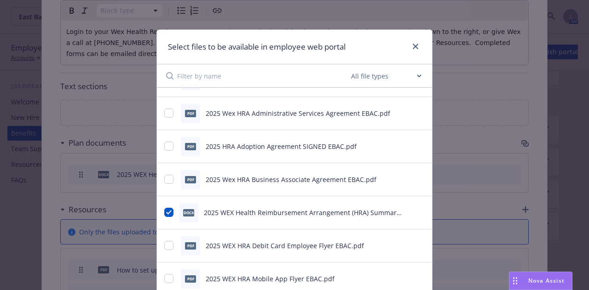
scroll to position [98, 0]
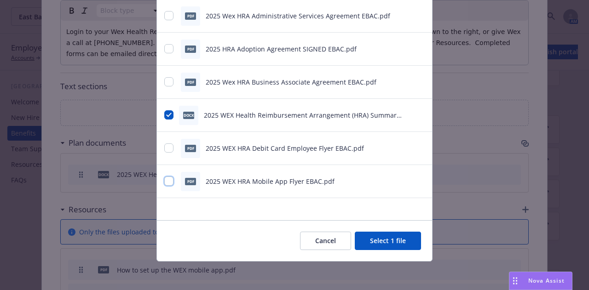
click at [164, 180] on input "checkbox" at bounding box center [168, 181] width 9 height 9
checkbox input "true"
click at [165, 142] on div "pdf 2025 WEX HRA Debit Card Employee Flyer EBAC.pdf" at bounding box center [283, 148] width 238 height 19
click at [400, 238] on button "Select 2 files" at bounding box center [387, 241] width 70 height 18
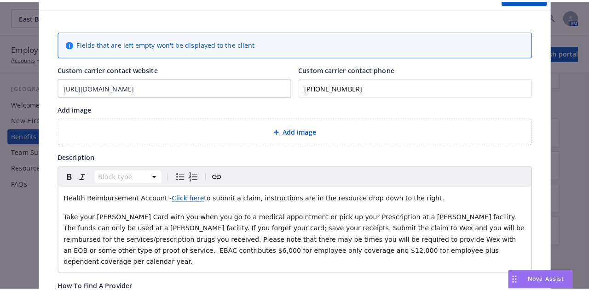
scroll to position [0, 0]
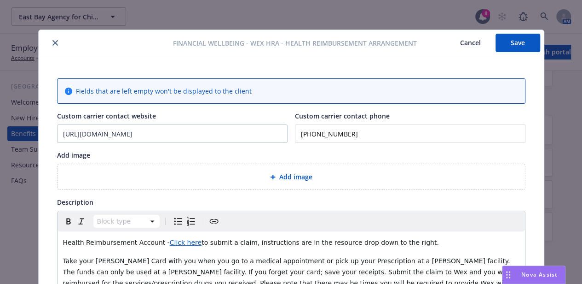
click at [519, 42] on button "Save" at bounding box center [518, 43] width 45 height 18
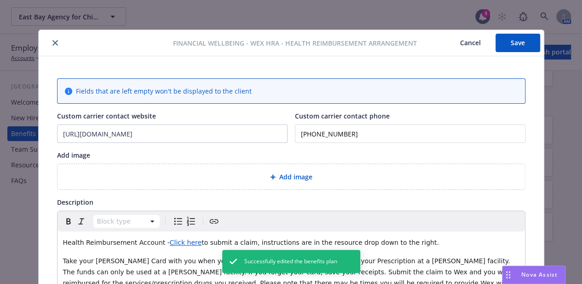
click at [53, 45] on icon "close" at bounding box center [55, 43] width 6 height 6
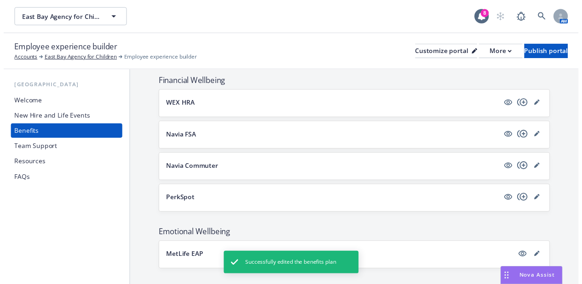
scroll to position [643, 0]
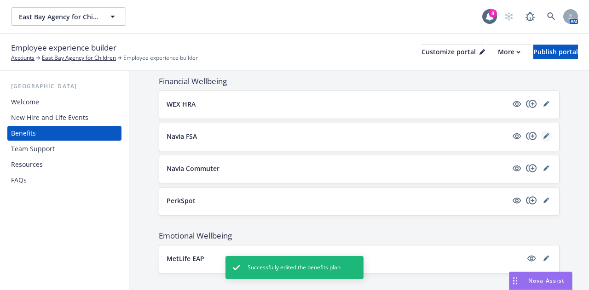
click at [544, 134] on icon "editPencil" at bounding box center [546, 136] width 5 height 5
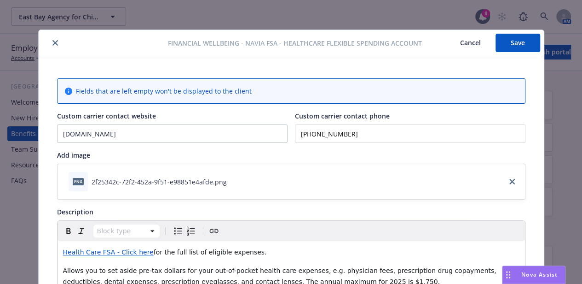
click at [52, 42] on icon "close" at bounding box center [55, 43] width 6 height 6
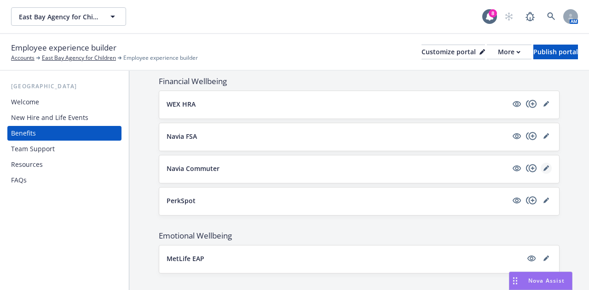
click at [547, 166] on icon "editPencil" at bounding box center [548, 167] width 2 height 2
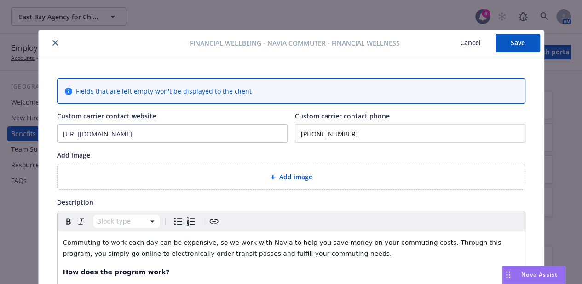
click at [52, 41] on icon "close" at bounding box center [55, 43] width 6 height 6
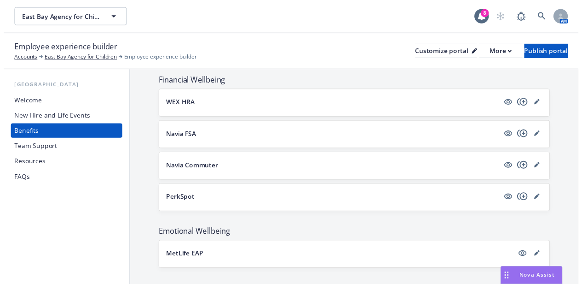
scroll to position [667, 0]
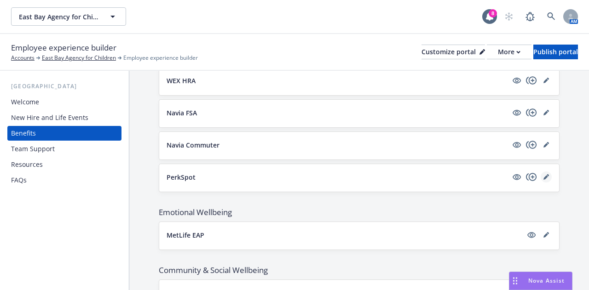
click at [544, 174] on icon "editPencil" at bounding box center [547, 177] width 6 height 6
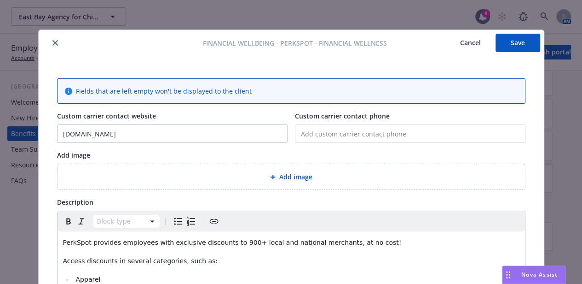
click at [52, 39] on button "close" at bounding box center [55, 42] width 11 height 11
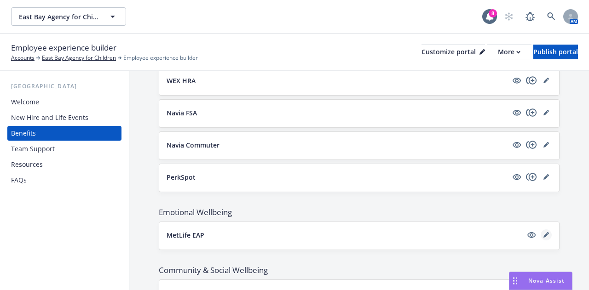
click at [543, 232] on link "editPencil" at bounding box center [546, 235] width 11 height 11
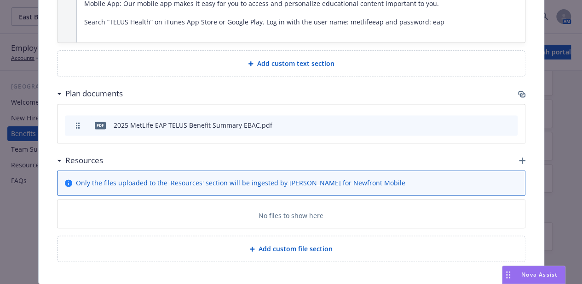
scroll to position [576, 0]
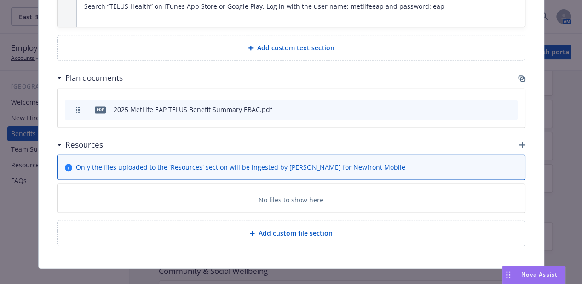
click at [518, 77] on icon "button" at bounding box center [521, 78] width 7 height 7
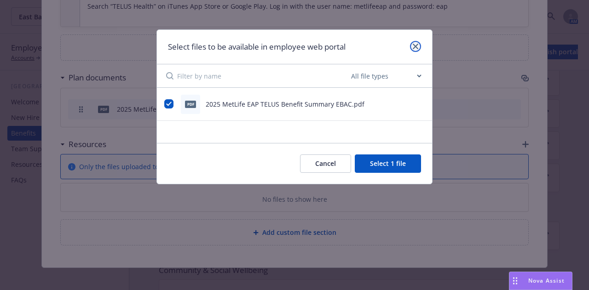
click at [416, 42] on link "close" at bounding box center [415, 46] width 11 height 11
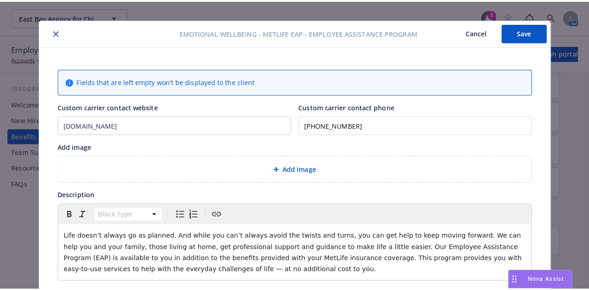
scroll to position [0, 0]
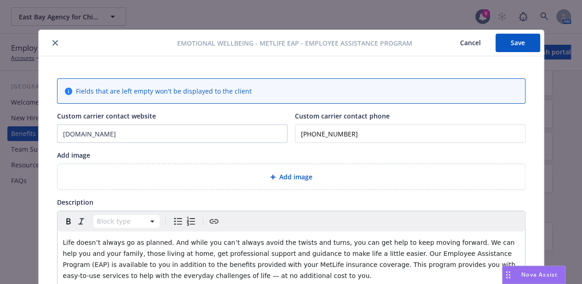
click at [46, 40] on div at bounding box center [109, 42] width 135 height 11
click at [53, 44] on icon "close" at bounding box center [55, 43] width 6 height 6
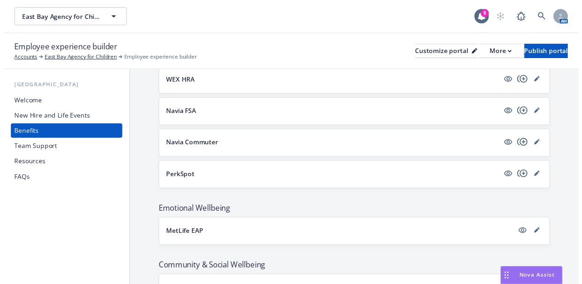
scroll to position [740, 0]
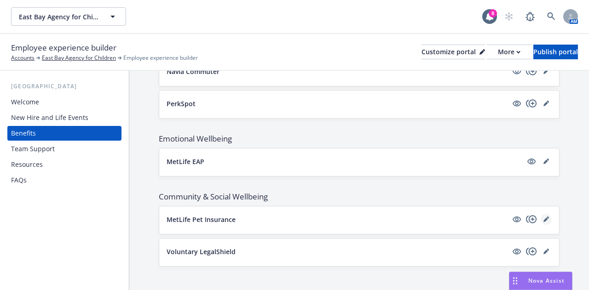
click at [544, 217] on icon "editPencil" at bounding box center [547, 220] width 6 height 6
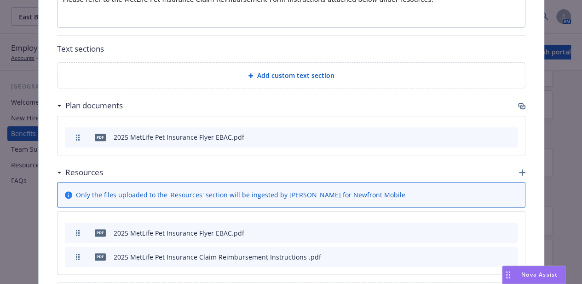
scroll to position [428, 0]
click at [518, 102] on icon "button" at bounding box center [521, 105] width 7 height 7
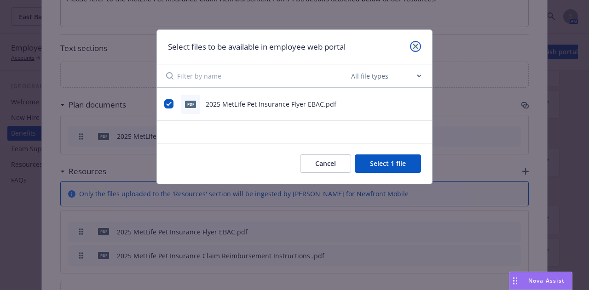
click at [416, 45] on icon "close" at bounding box center [416, 47] width 6 height 6
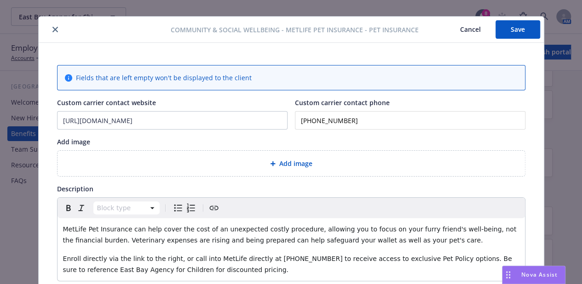
scroll to position [0, 0]
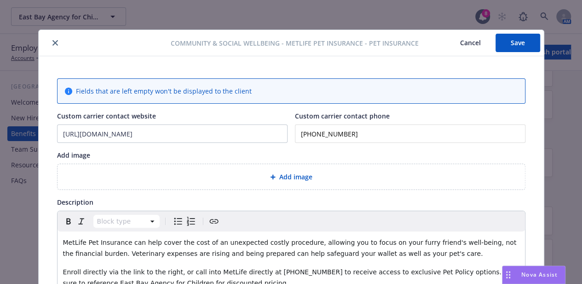
click at [50, 41] on button "close" at bounding box center [55, 42] width 11 height 11
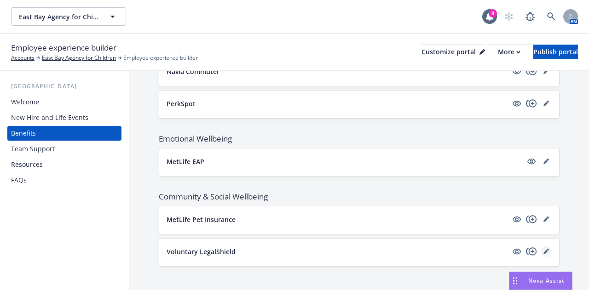
click at [544, 250] on icon "editPencil" at bounding box center [546, 252] width 5 height 5
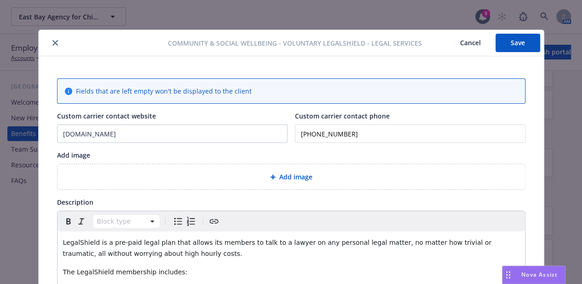
click at [52, 41] on icon "close" at bounding box center [55, 43] width 6 height 6
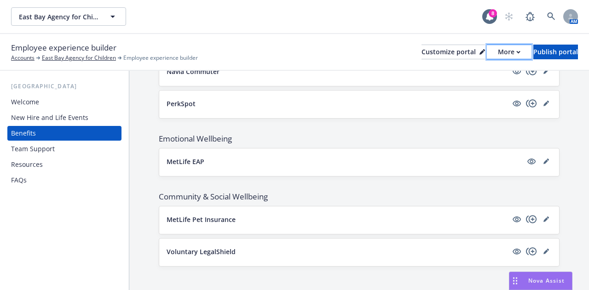
click at [498, 51] on div "More" at bounding box center [509, 52] width 23 height 14
click at [544, 53] on div "Publish portal" at bounding box center [556, 52] width 45 height 14
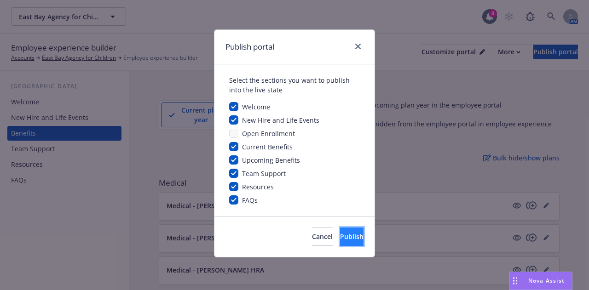
click at [343, 237] on span "Publish" at bounding box center [351, 236] width 23 height 9
